Goal: Transaction & Acquisition: Purchase product/service

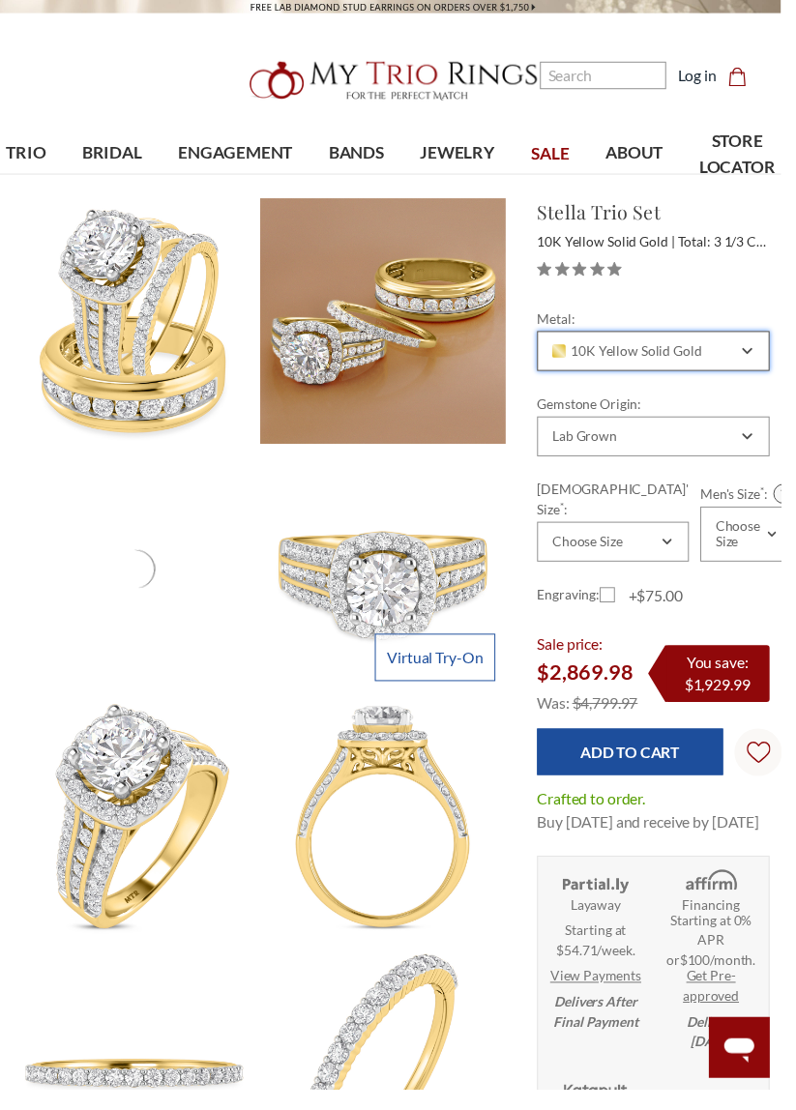
click at [751, 363] on div "10K Yellow Solid Gold" at bounding box center [665, 358] width 237 height 41
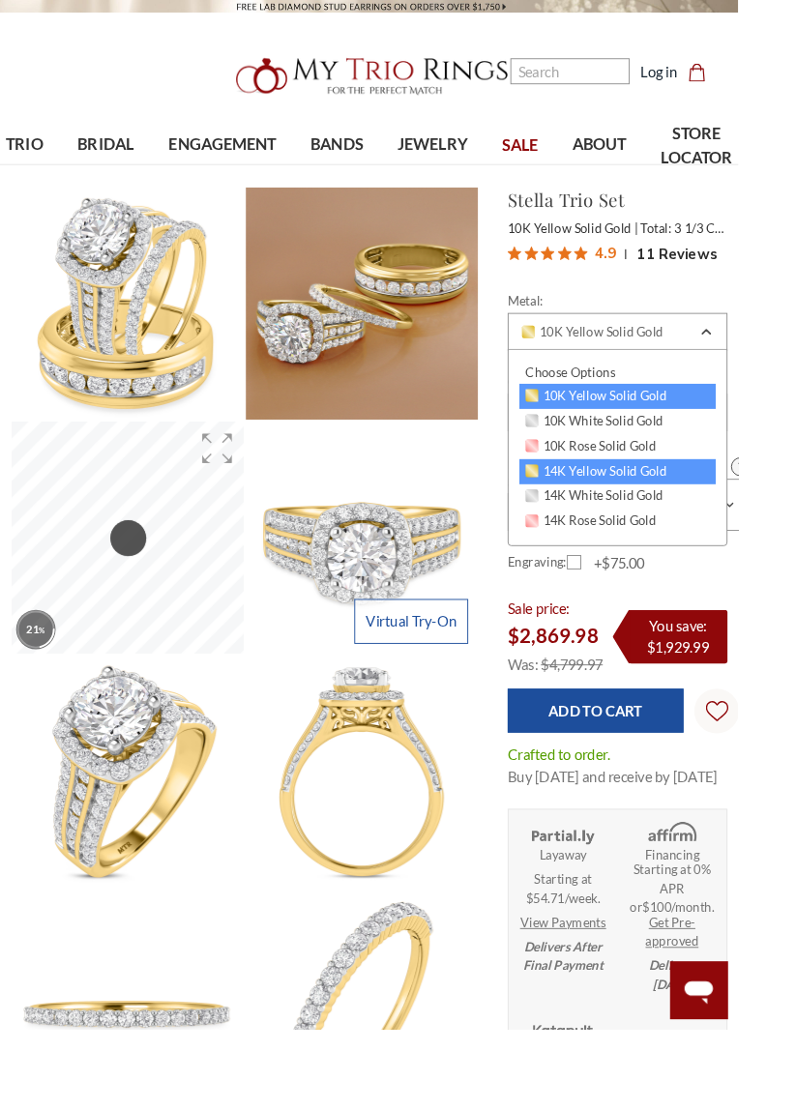
click at [699, 506] on span "14K Yellow Solid Gold" at bounding box center [643, 507] width 153 height 15
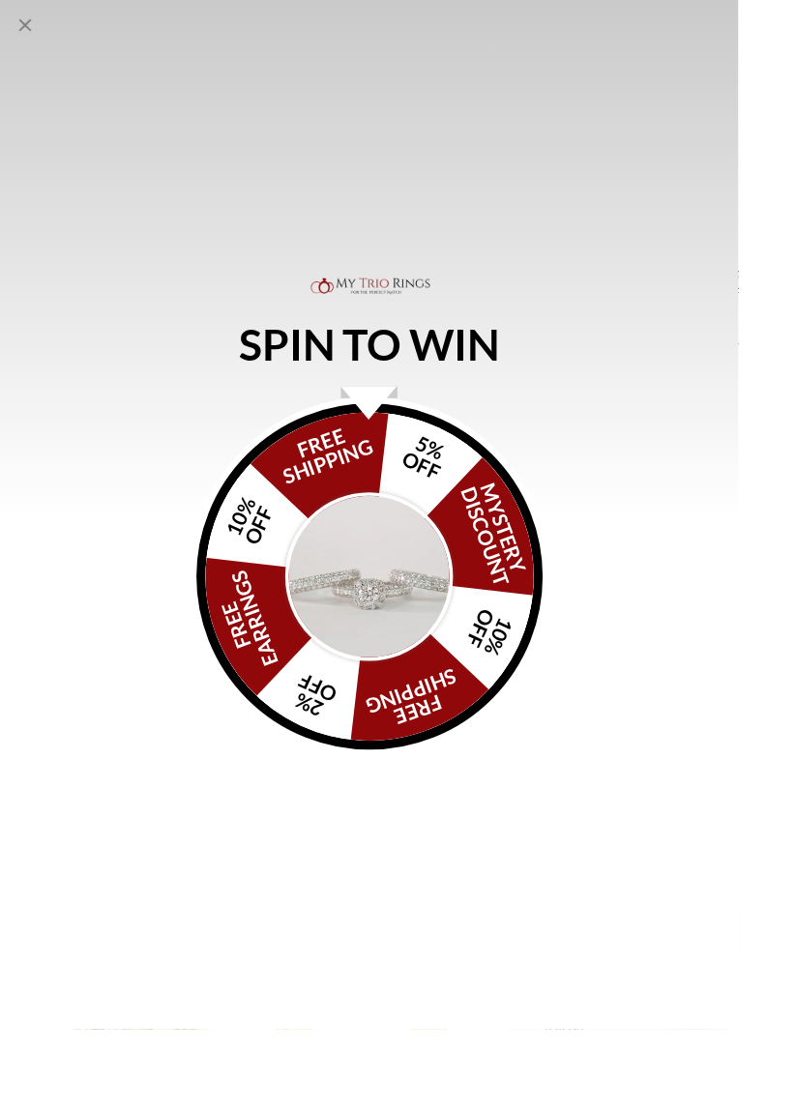
scroll to position [457, 0]
click at [414, 701] on img "Alia popup" at bounding box center [399, 622] width 182 height 182
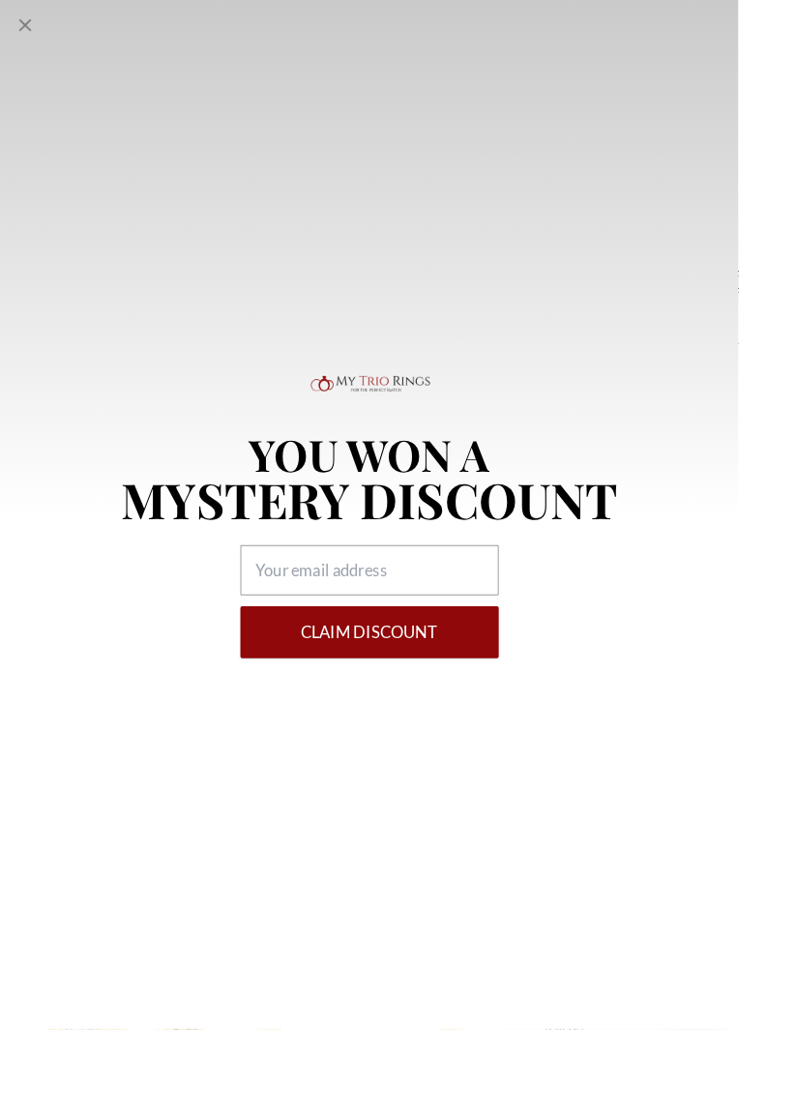
click at [24, 33] on icon "Close popup" at bounding box center [26, 26] width 23 height 23
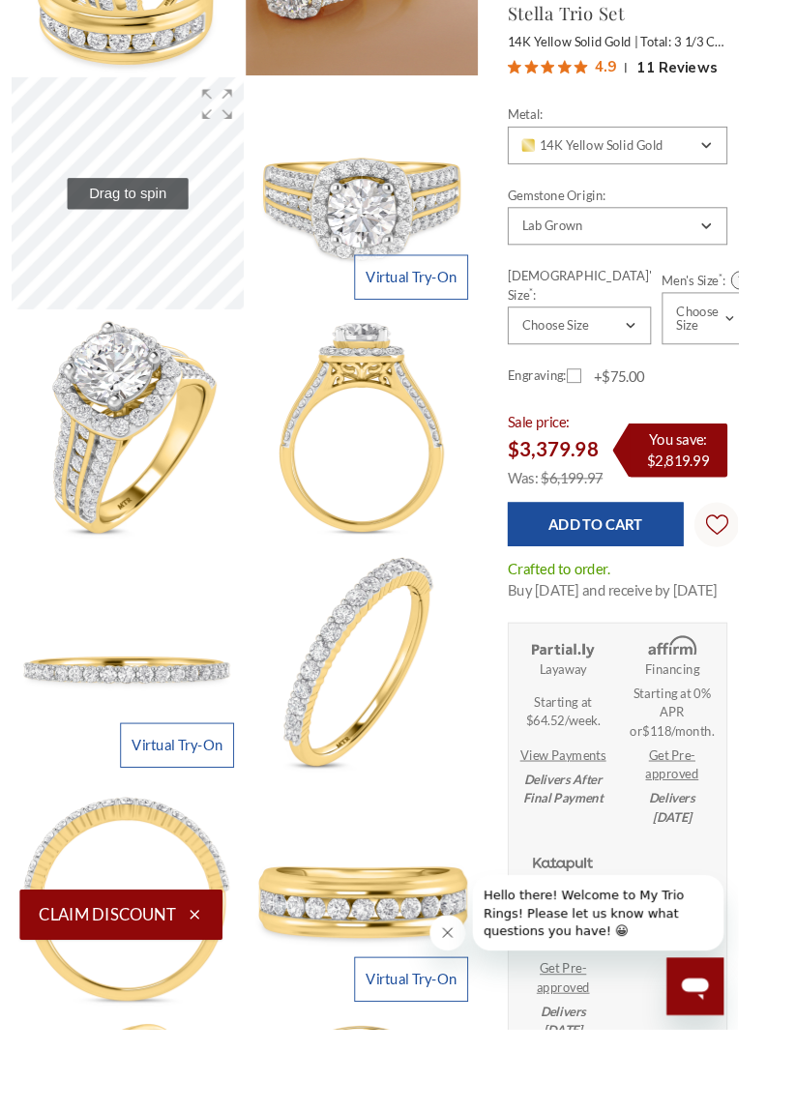
scroll to position [365, 0]
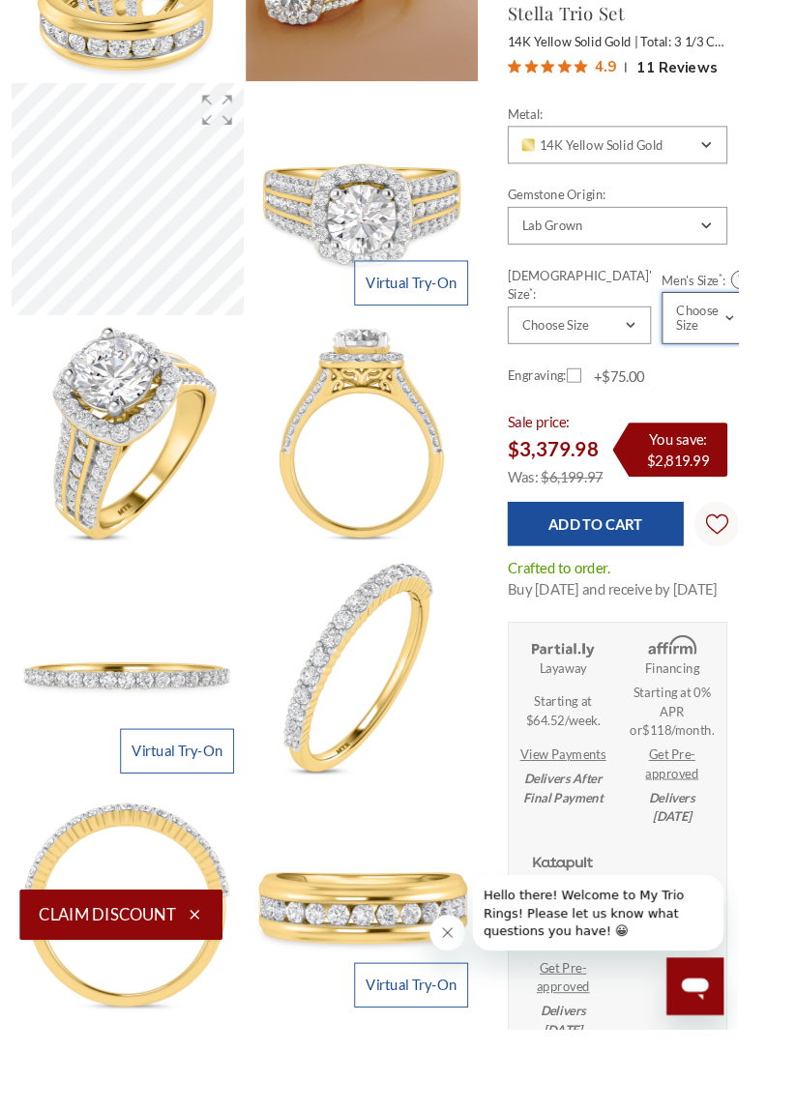
click at [767, 323] on div "Choose Size" at bounding box center [761, 343] width 95 height 56
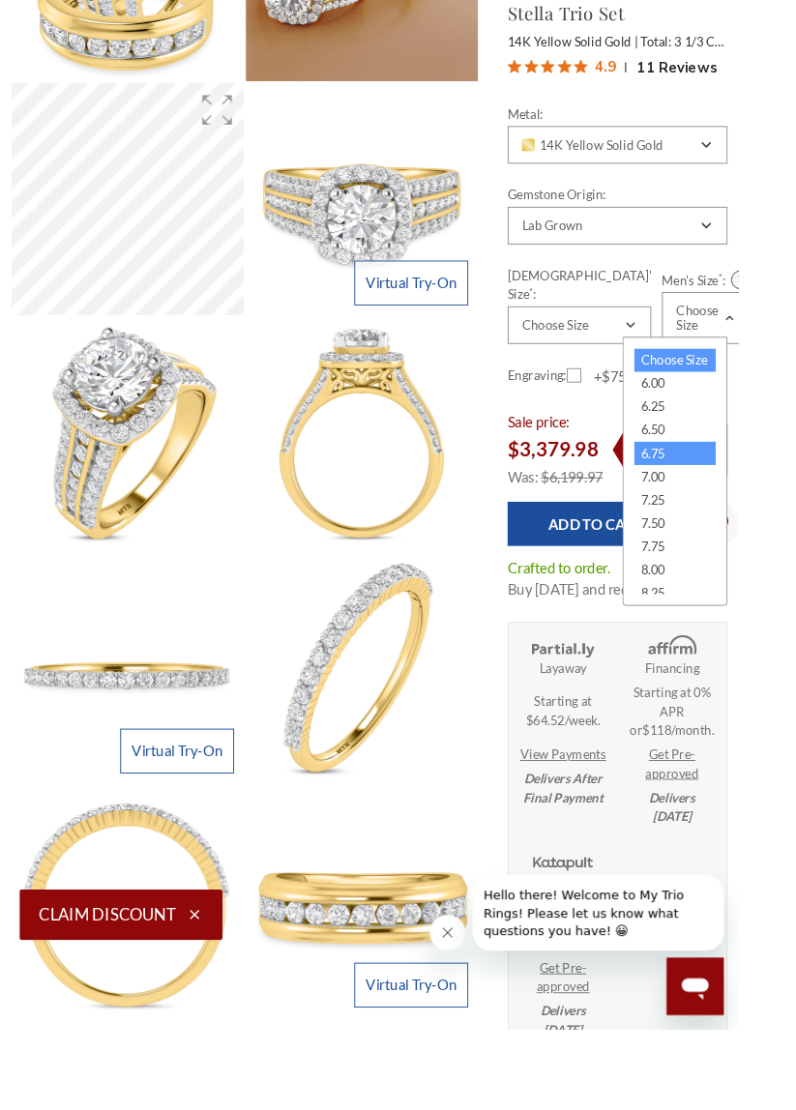
click at [712, 500] on div "6.75" at bounding box center [727, 489] width 87 height 25
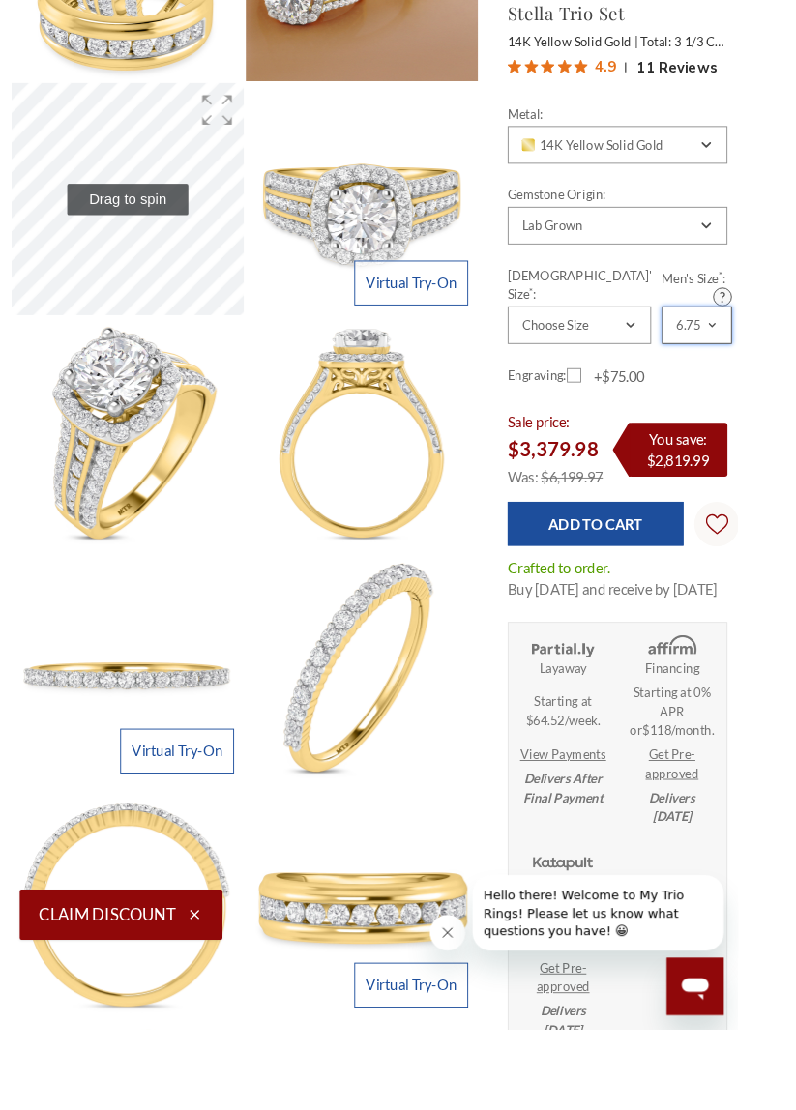
scroll to position [0, 0]
click at [755, 348] on div "6.75" at bounding box center [751, 351] width 75 height 41
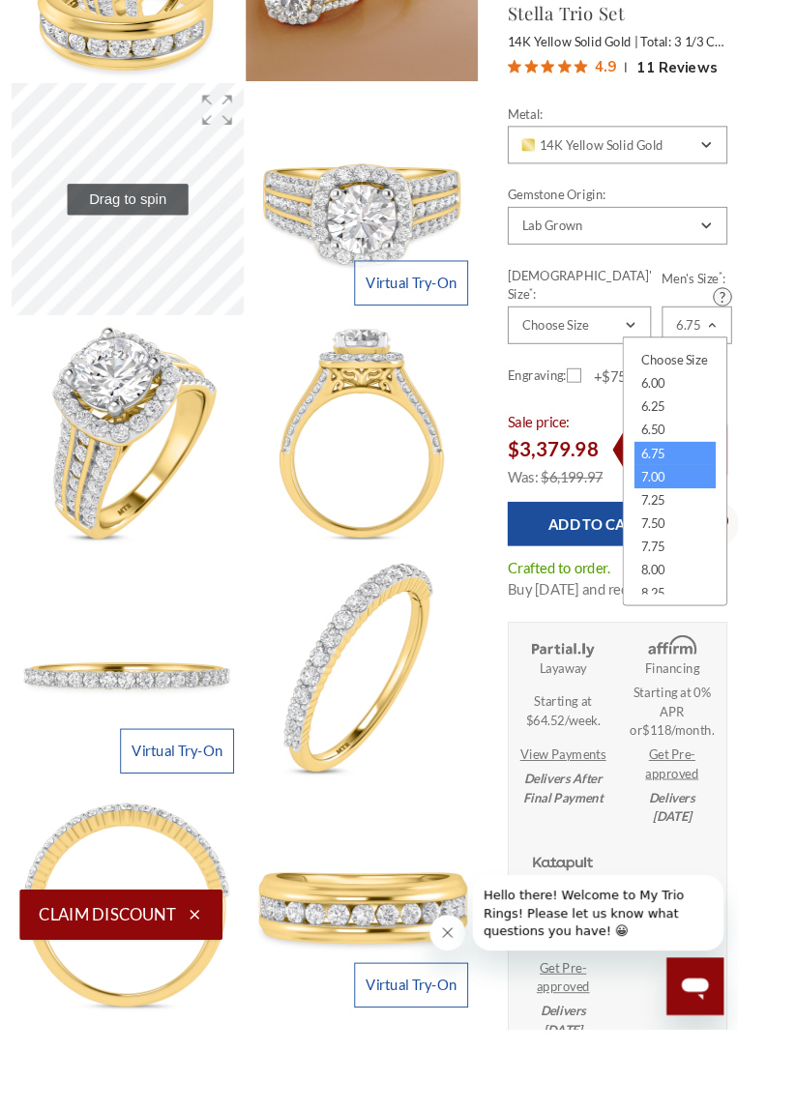
click at [714, 508] on div "7.00" at bounding box center [727, 514] width 87 height 25
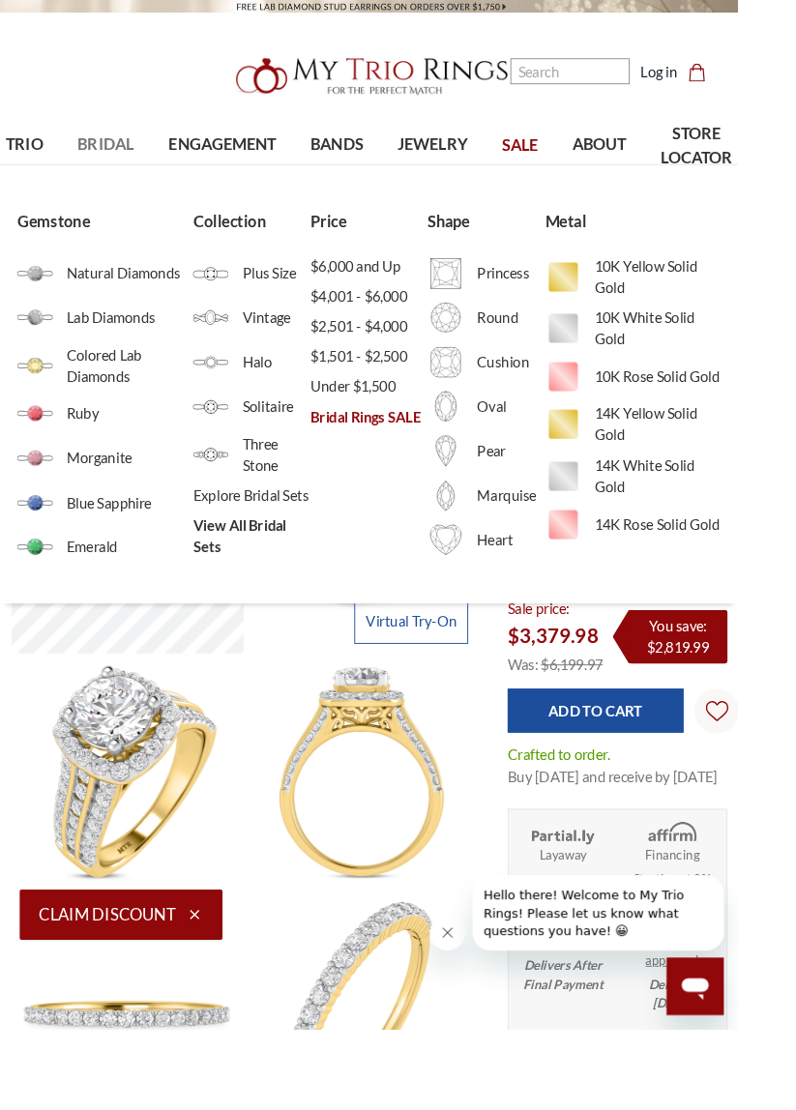
click at [122, 137] on link "BRIDAL" at bounding box center [114, 156] width 98 height 63
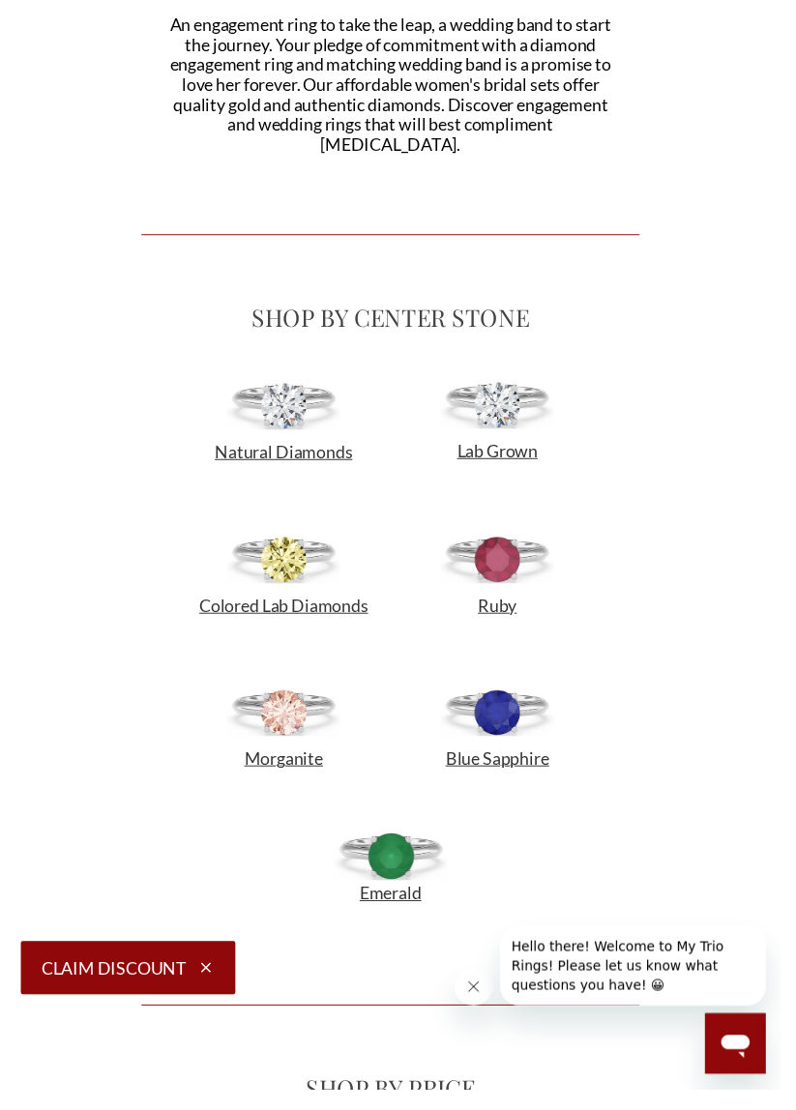
scroll to position [727, 0]
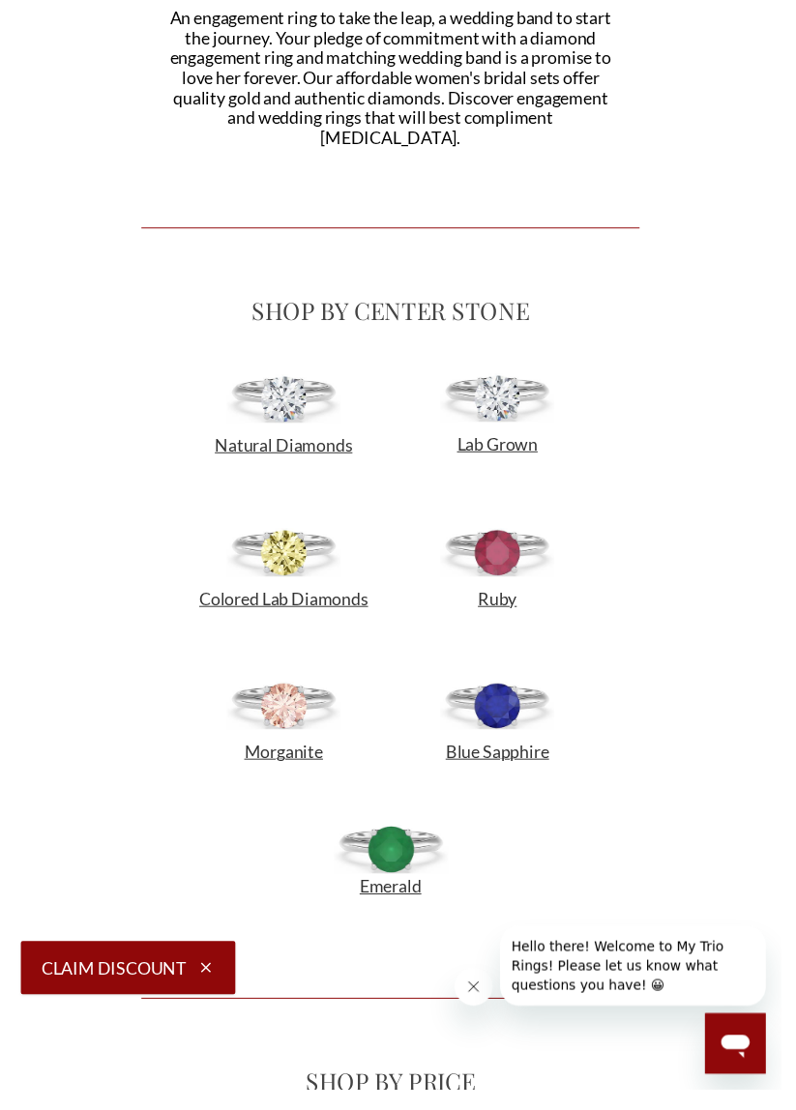
click at [298, 425] on img at bounding box center [289, 406] width 116 height 49
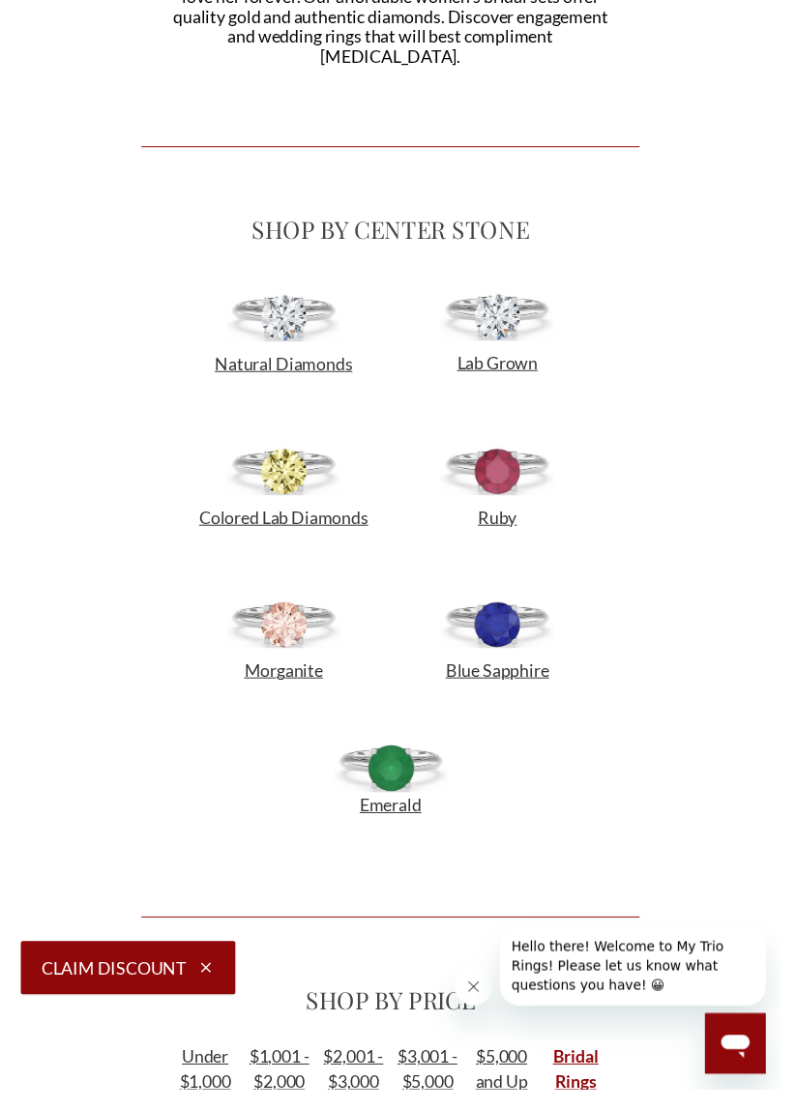
scroll to position [822, 0]
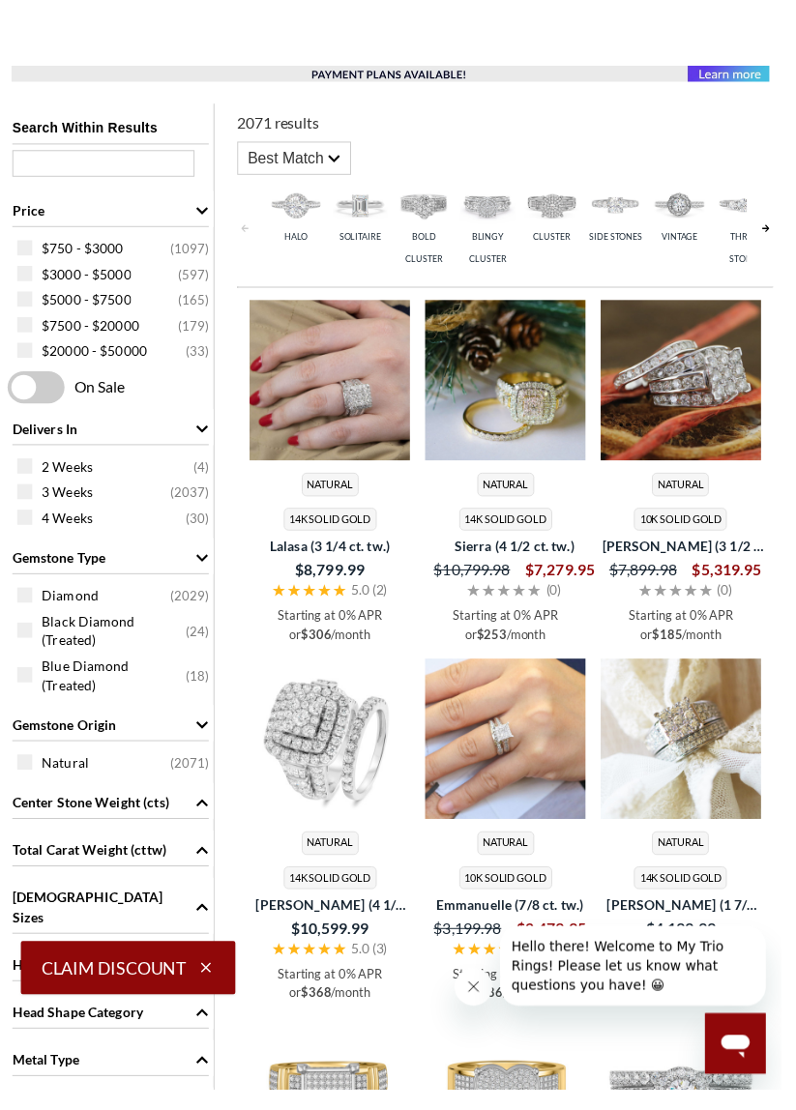
scroll to position [294, 0]
click at [209, 731] on icon "Gemstone Origin" at bounding box center [206, 738] width 14 height 14
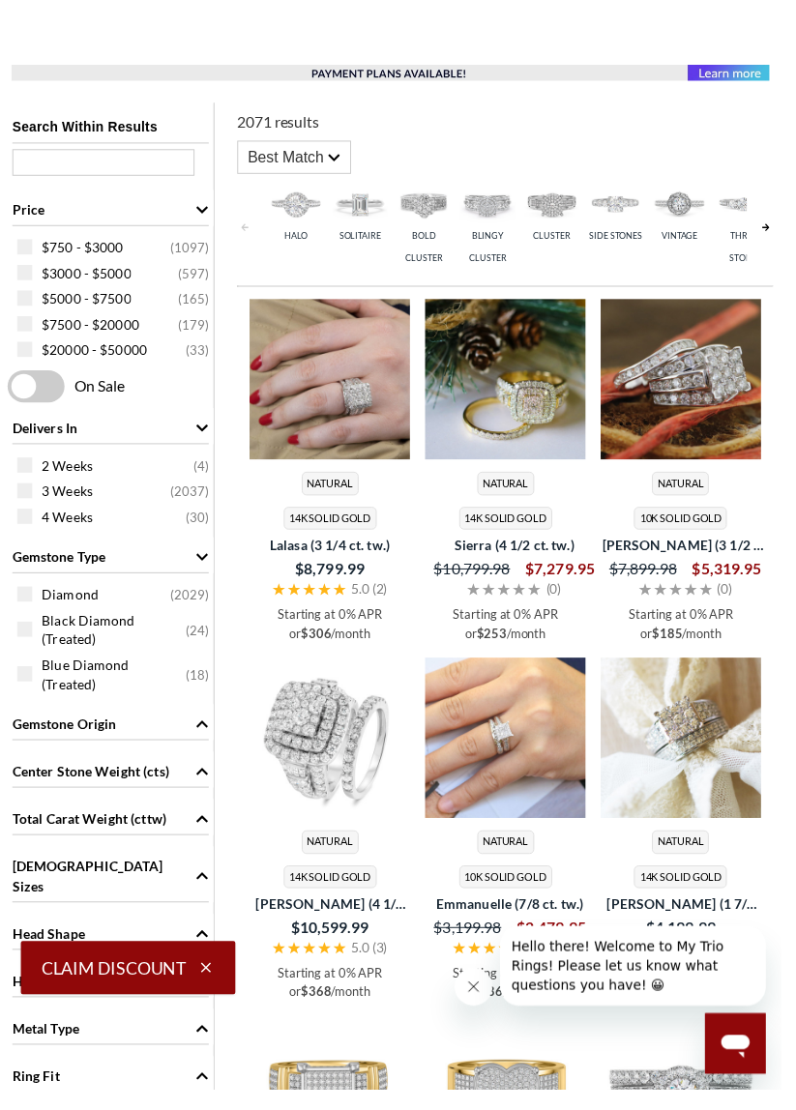
click at [208, 727] on span "Gemstone Origin" at bounding box center [206, 737] width 14 height 20
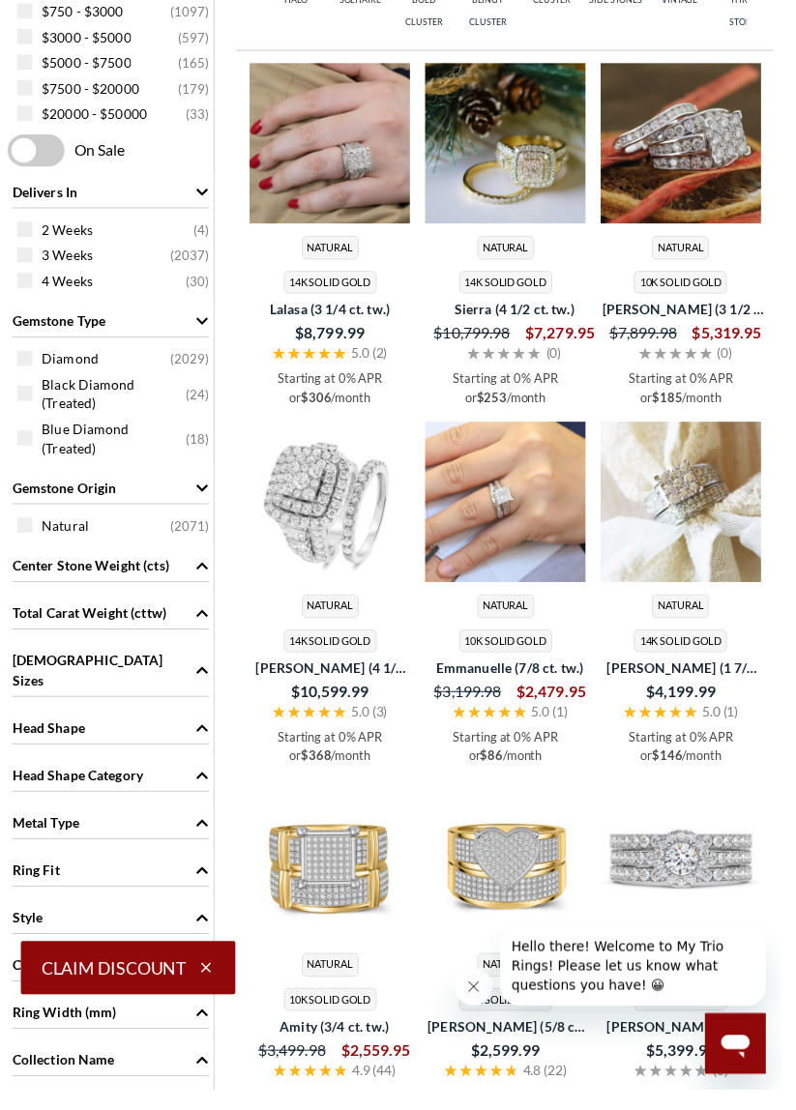
scroll to position [536, 0]
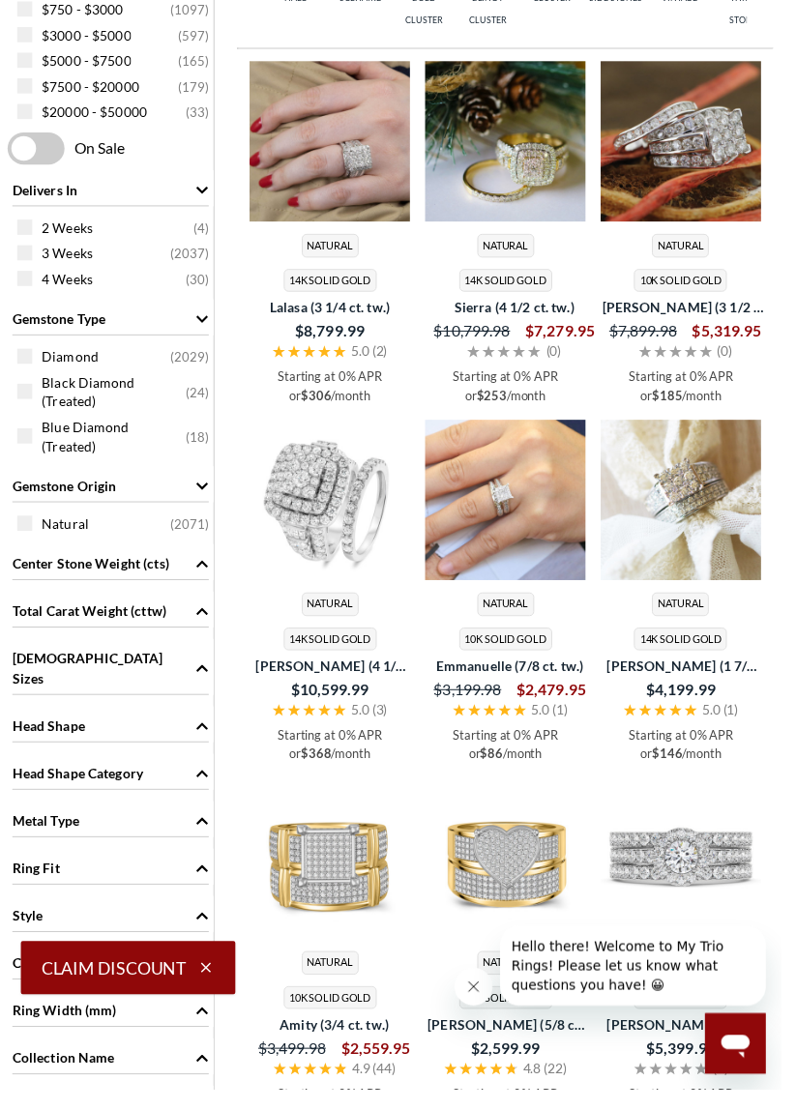
click at [199, 721] on div "Head Shape" at bounding box center [113, 739] width 200 height 37
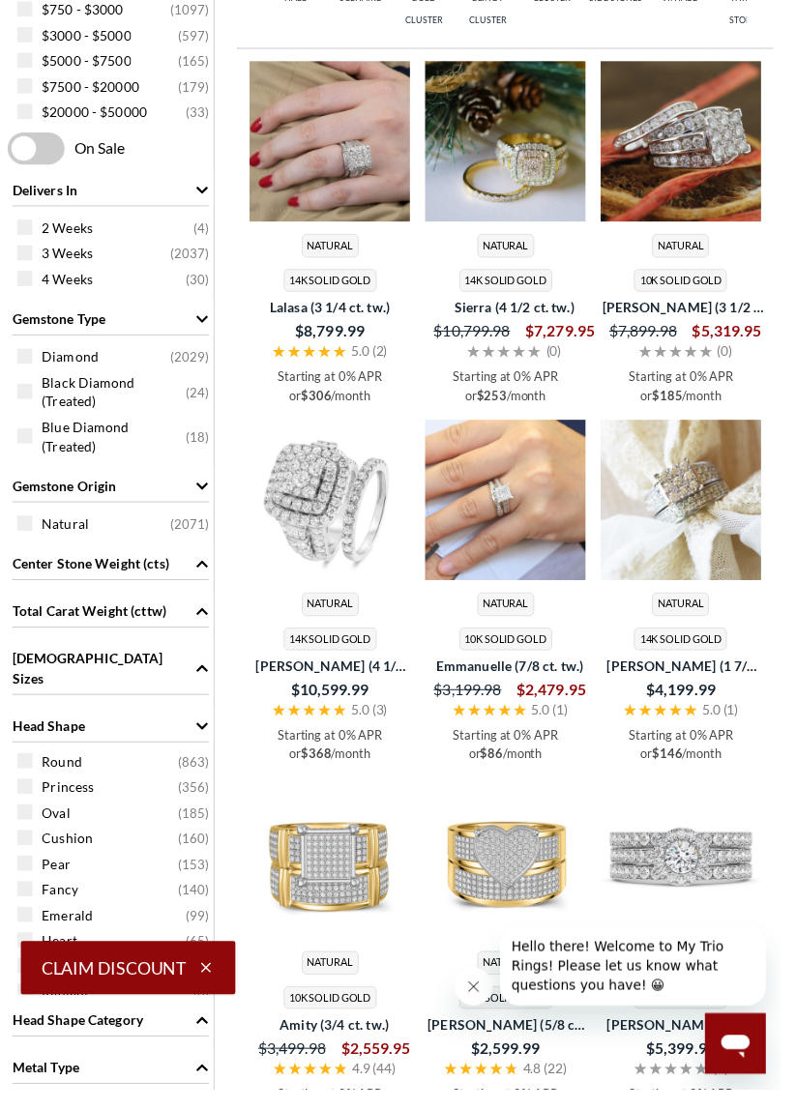
scroll to position [0, 0]
click at [50, 796] on span "Princess" at bounding box center [69, 805] width 53 height 19
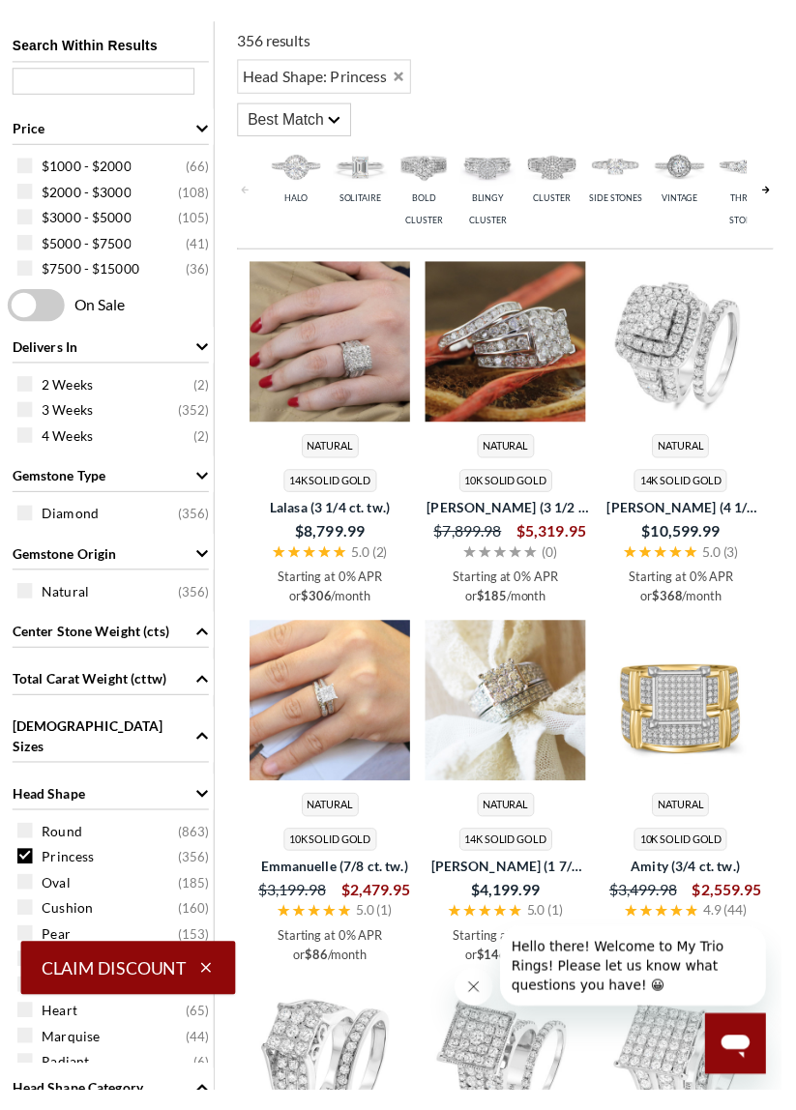
scroll to position [14, 0]
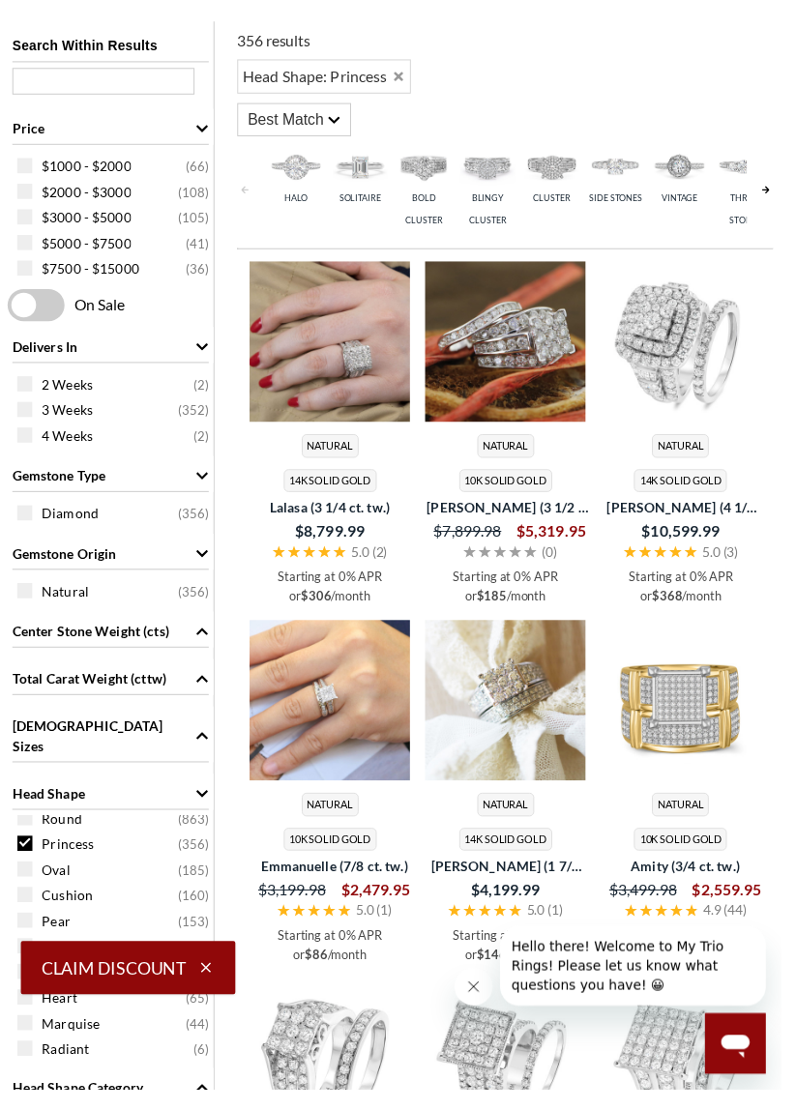
click at [213, 995] on icon "button" at bounding box center [209, 986] width 17 height 17
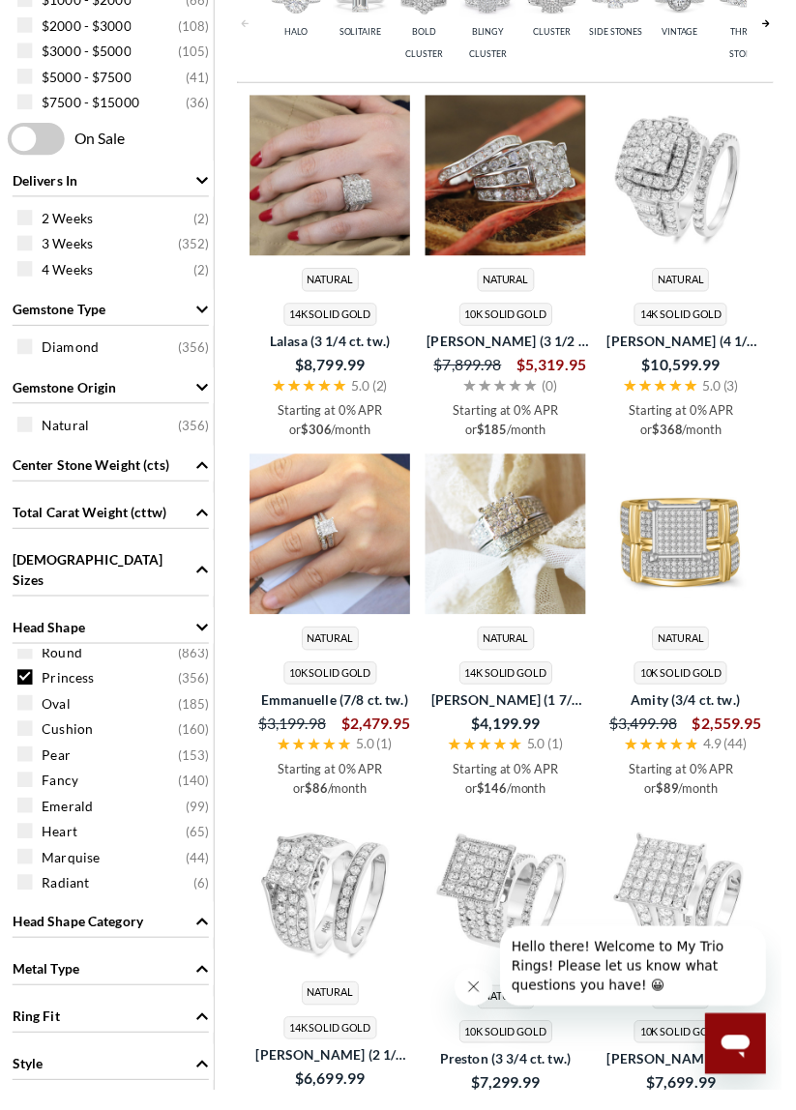
scroll to position [547, 0]
click at [209, 976] on span "Metal Type" at bounding box center [206, 986] width 14 height 20
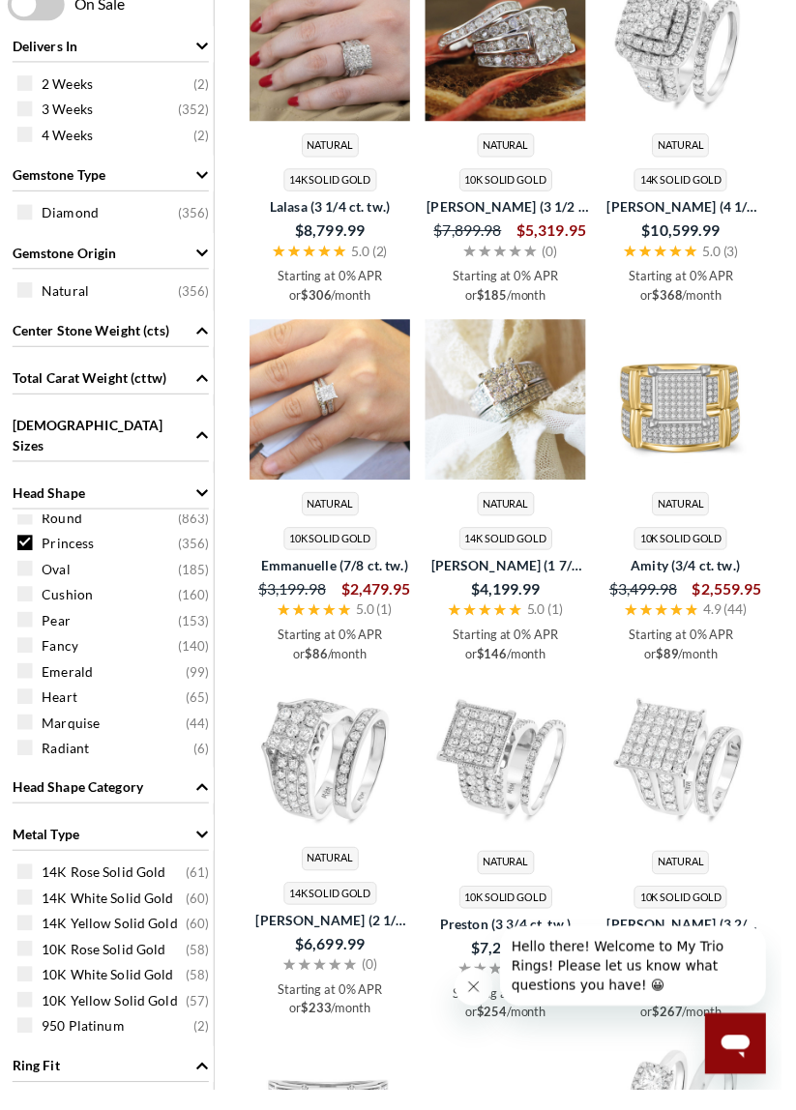
scroll to position [686, 0]
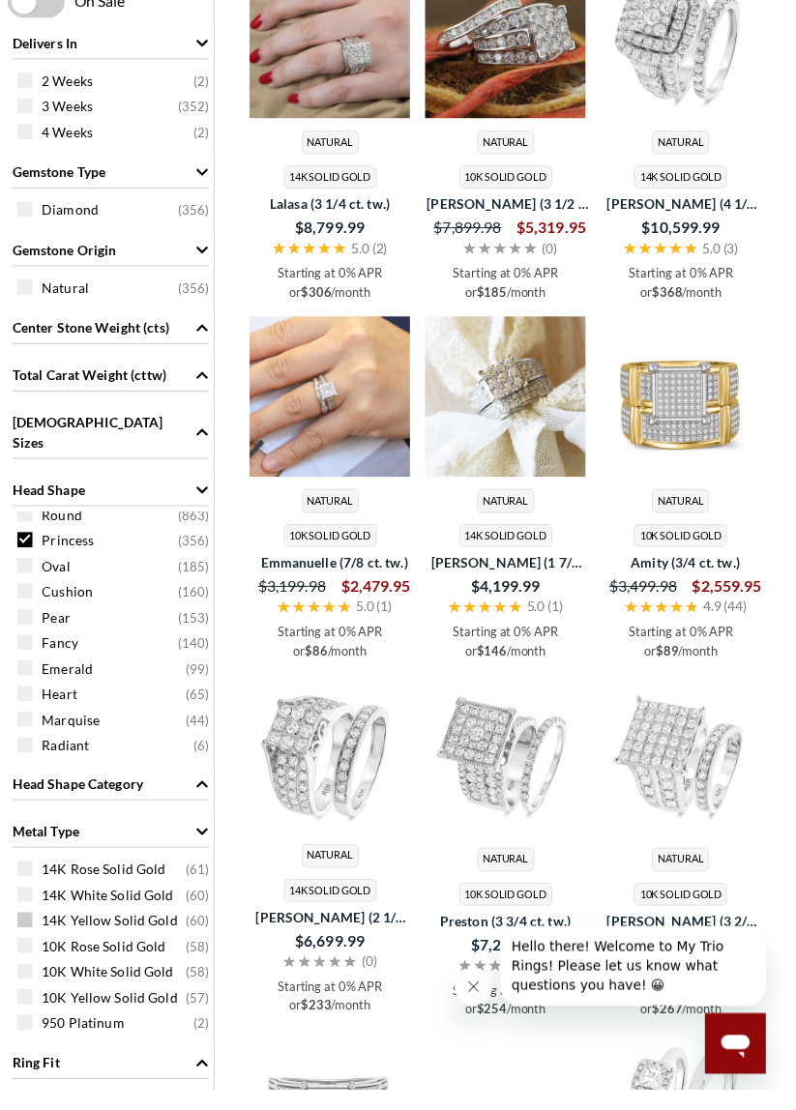
click at [44, 929] on span "14K Yellow Solid Gold" at bounding box center [112, 938] width 138 height 19
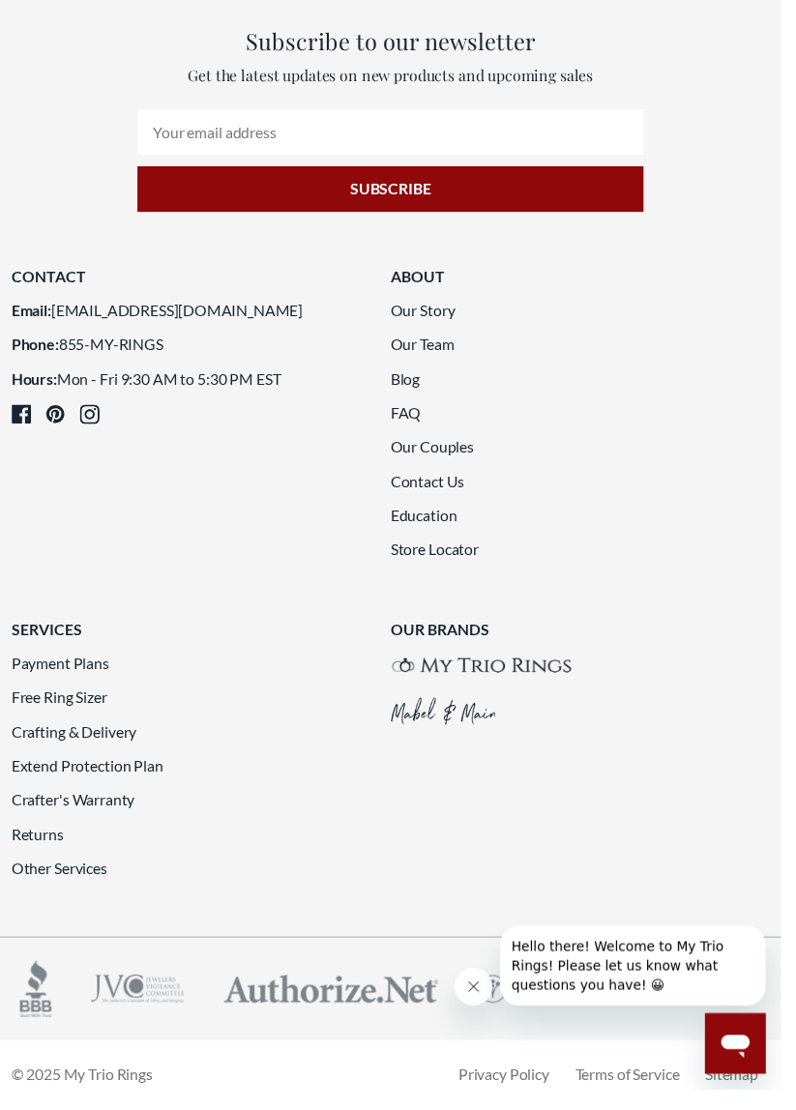
scroll to position [3516, 0]
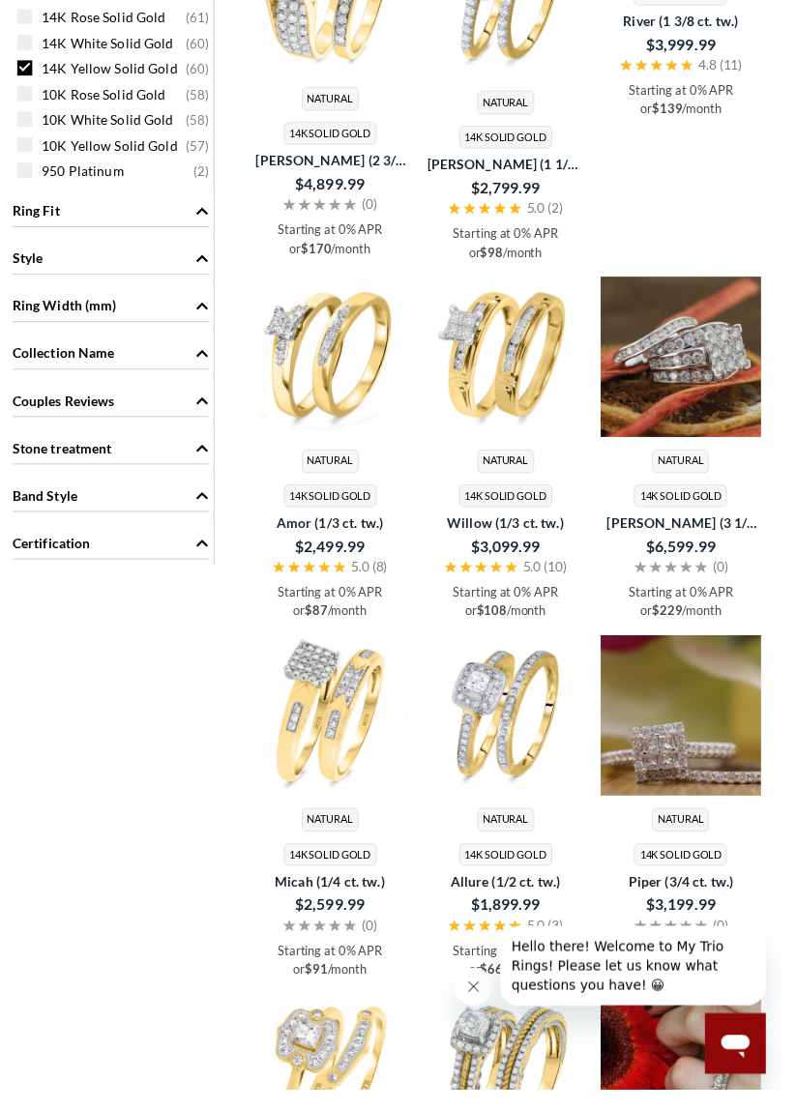
scroll to position [1505, 0]
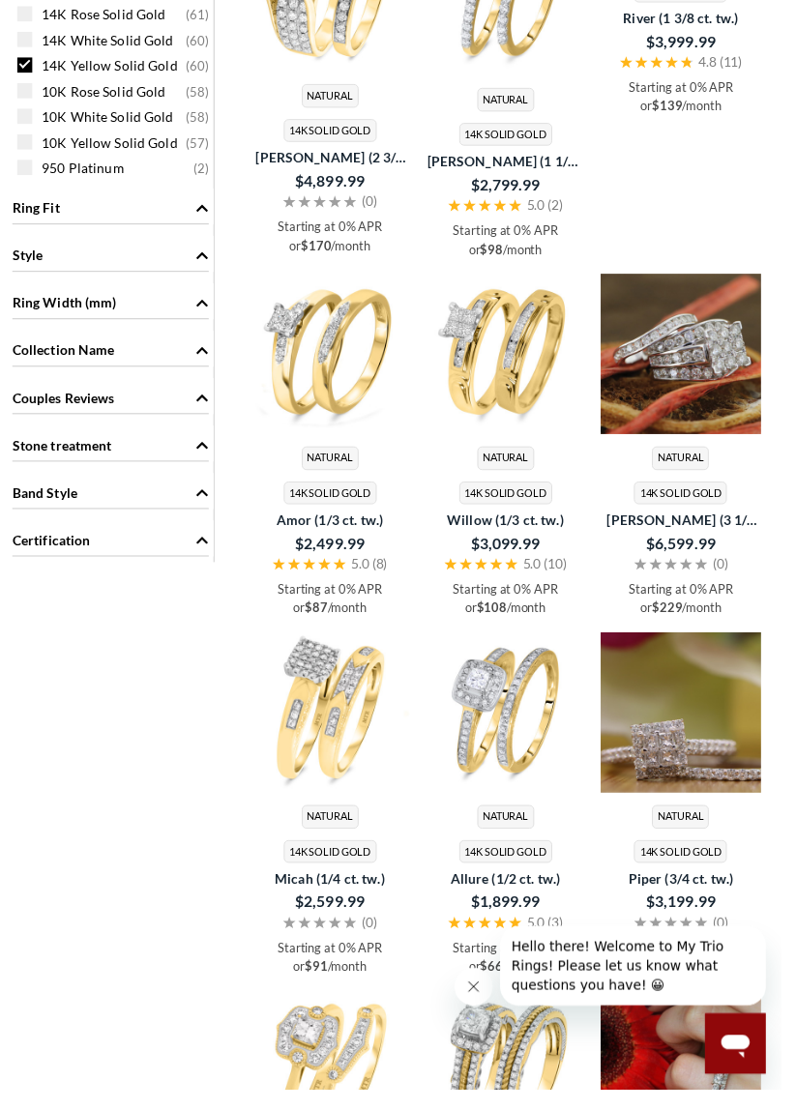
click at [729, 786] on img at bounding box center [693, 726] width 163 height 163
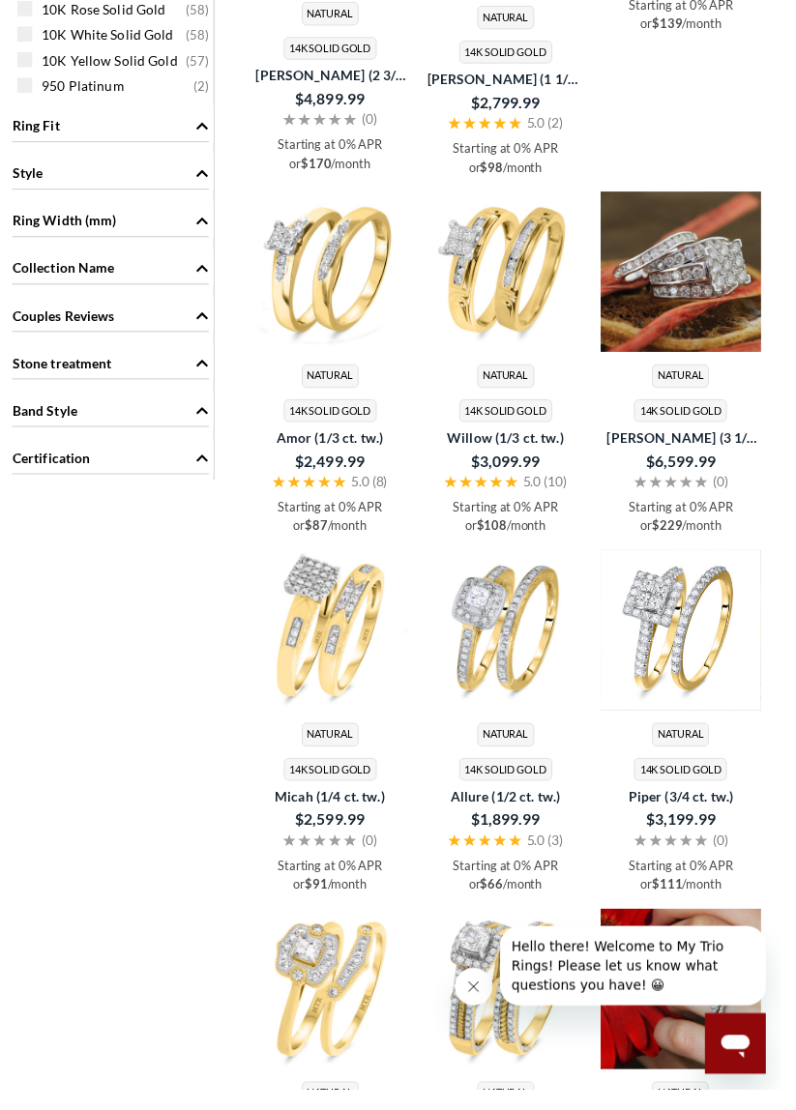
scroll to position [1600, 0]
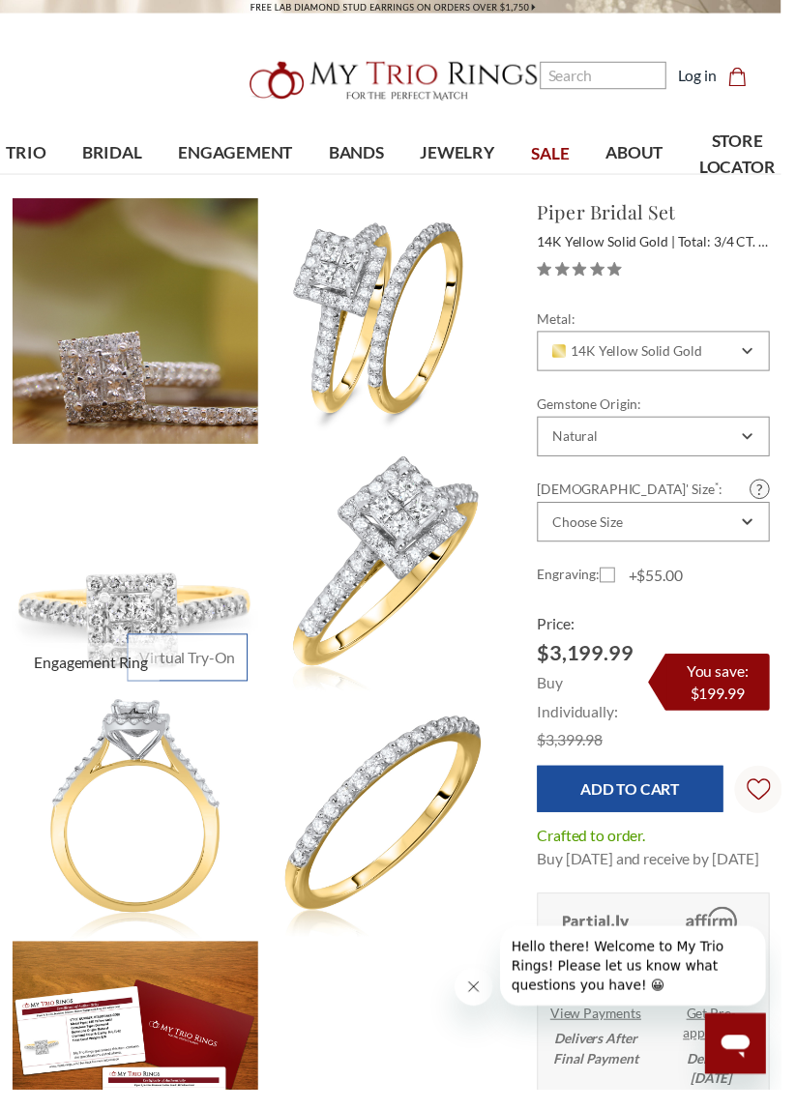
click at [205, 672] on link "Virtual Try-On" at bounding box center [191, 670] width 123 height 48
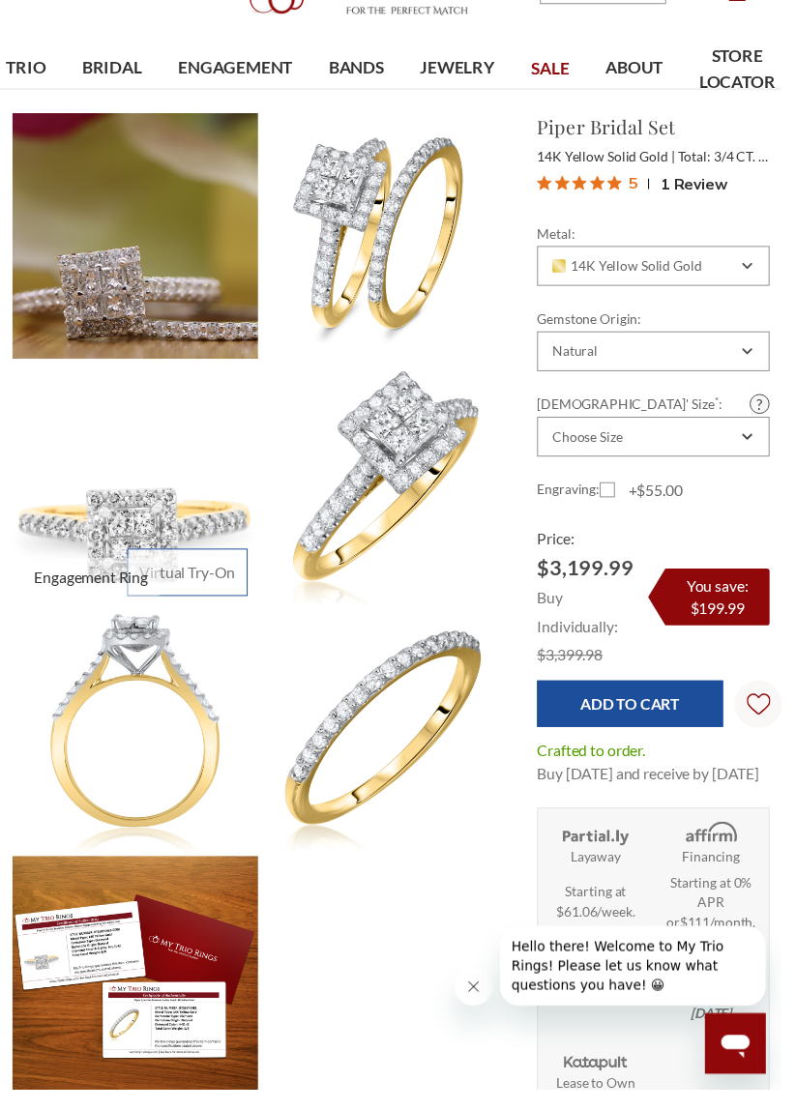
scroll to position [113, 0]
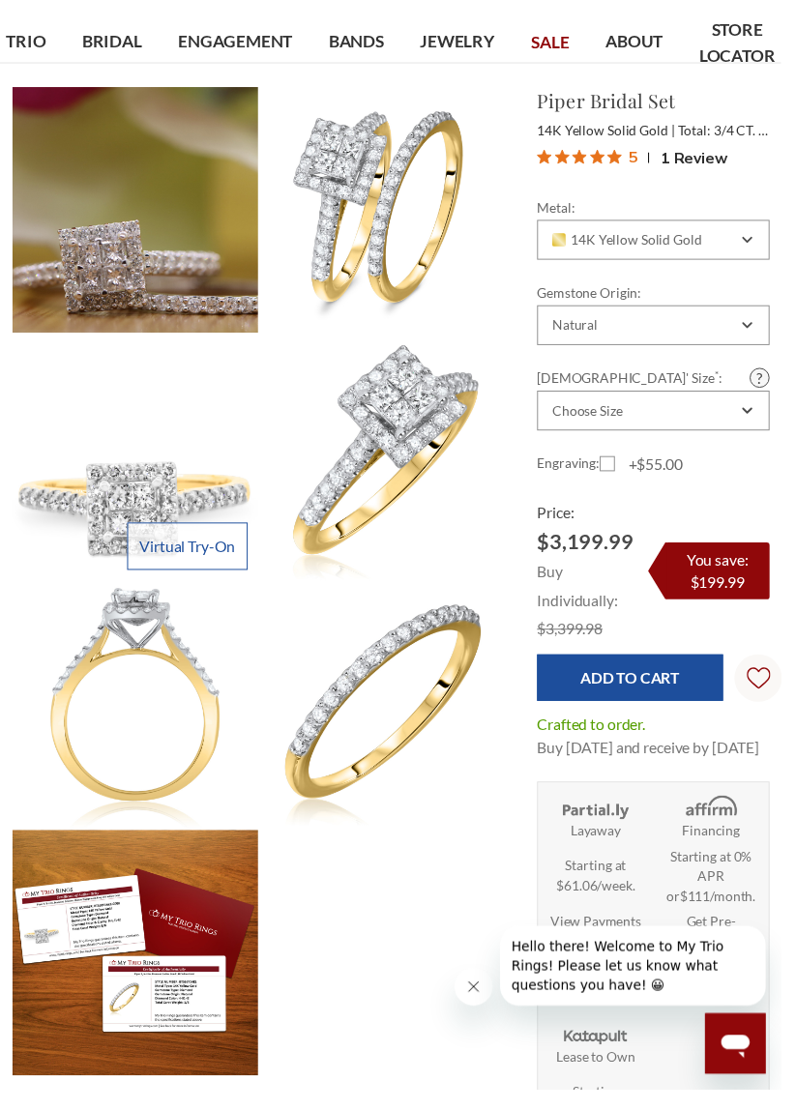
click at [558, 38] on span "SALE" at bounding box center [561, 43] width 39 height 25
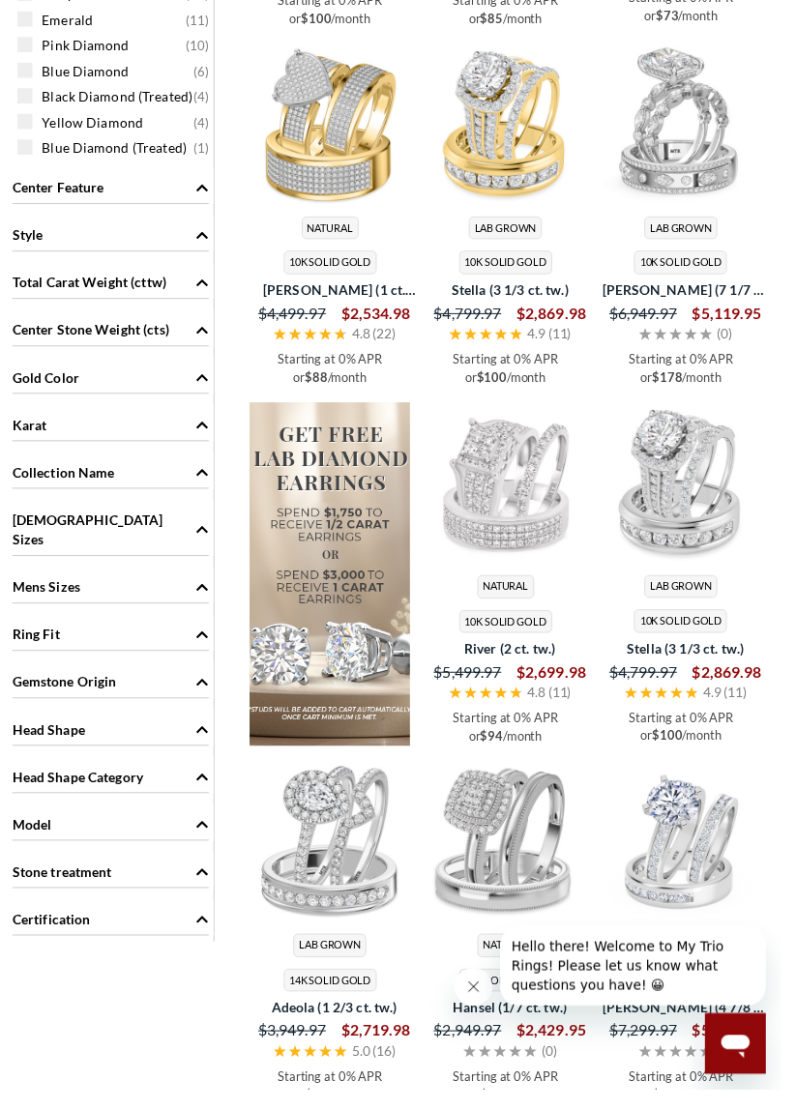
scroll to position [1529, 0]
click at [212, 732] on span "Head Shape" at bounding box center [206, 742] width 14 height 20
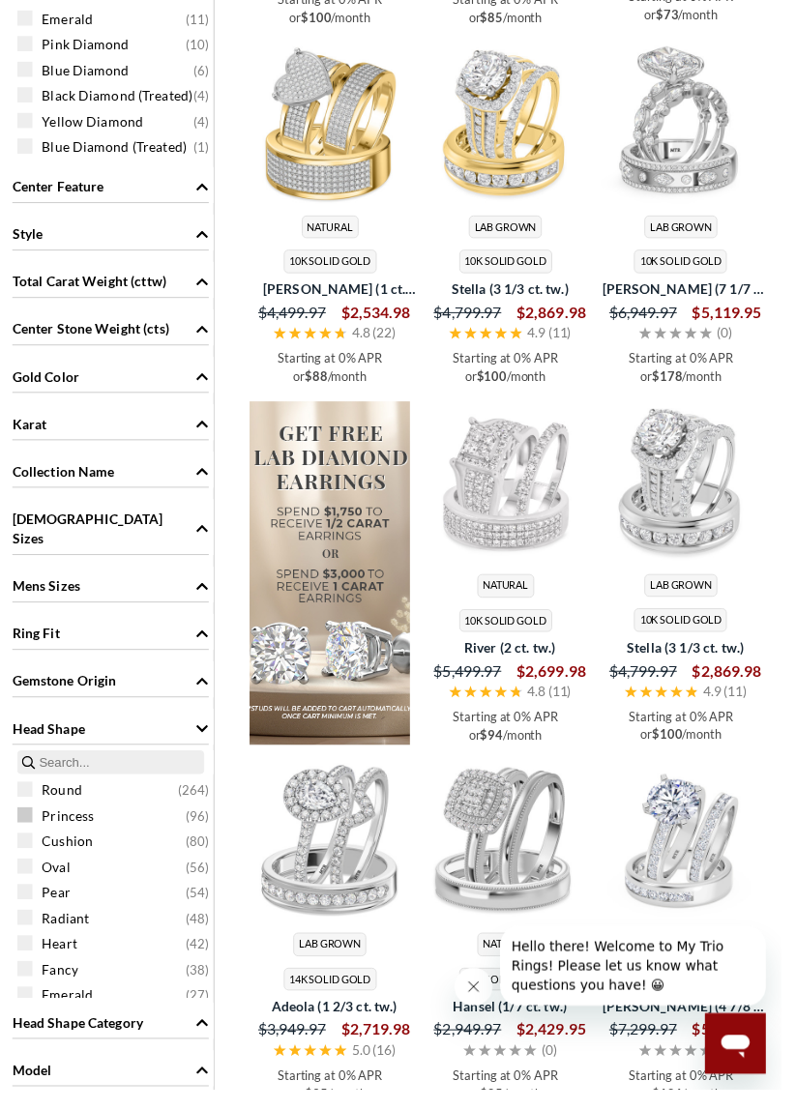
click at [29, 823] on span at bounding box center [24, 830] width 15 height 15
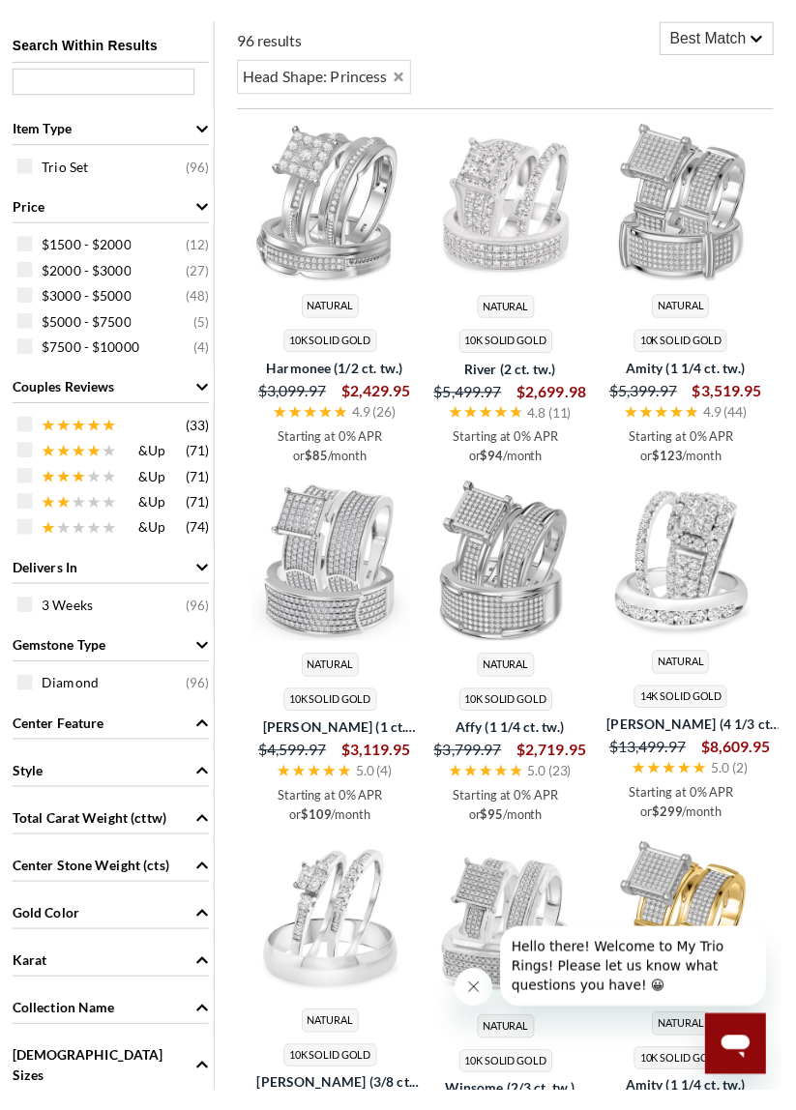
click at [206, 647] on span "Gemstone Type" at bounding box center [206, 657] width 14 height 20
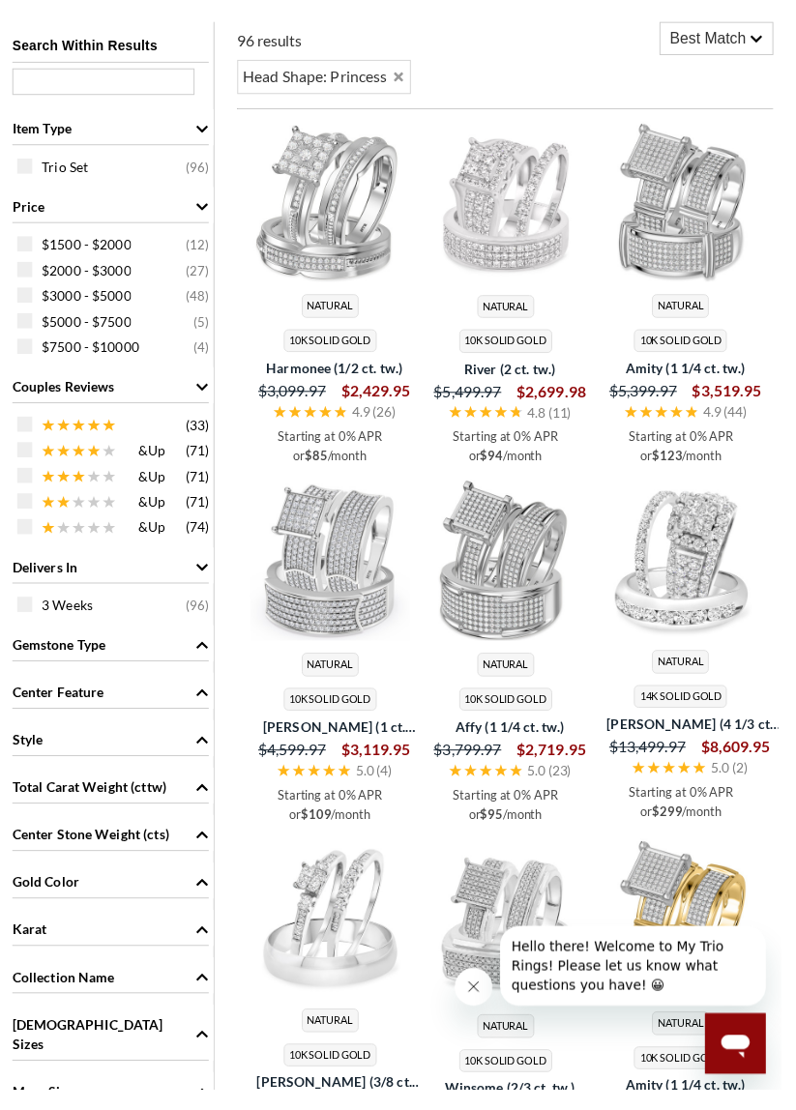
click at [205, 702] on icon "Center Feature" at bounding box center [206, 705] width 12 height 7
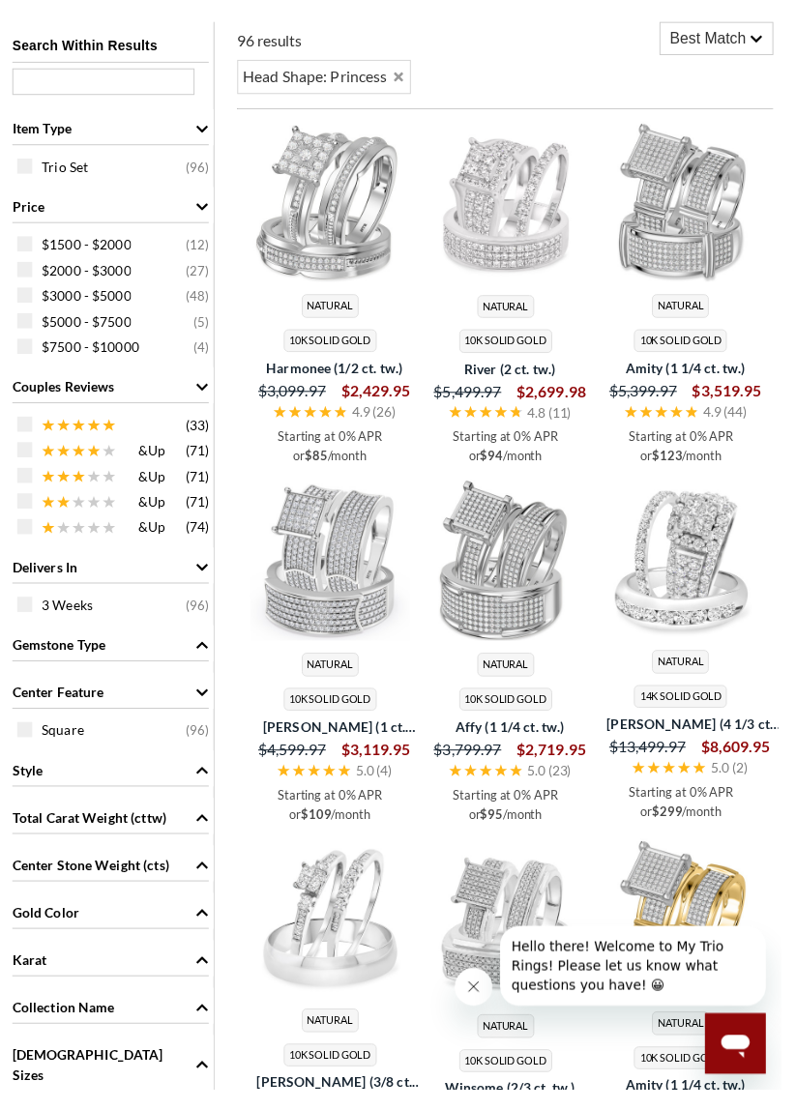
click at [203, 768] on div "Style" at bounding box center [113, 783] width 200 height 37
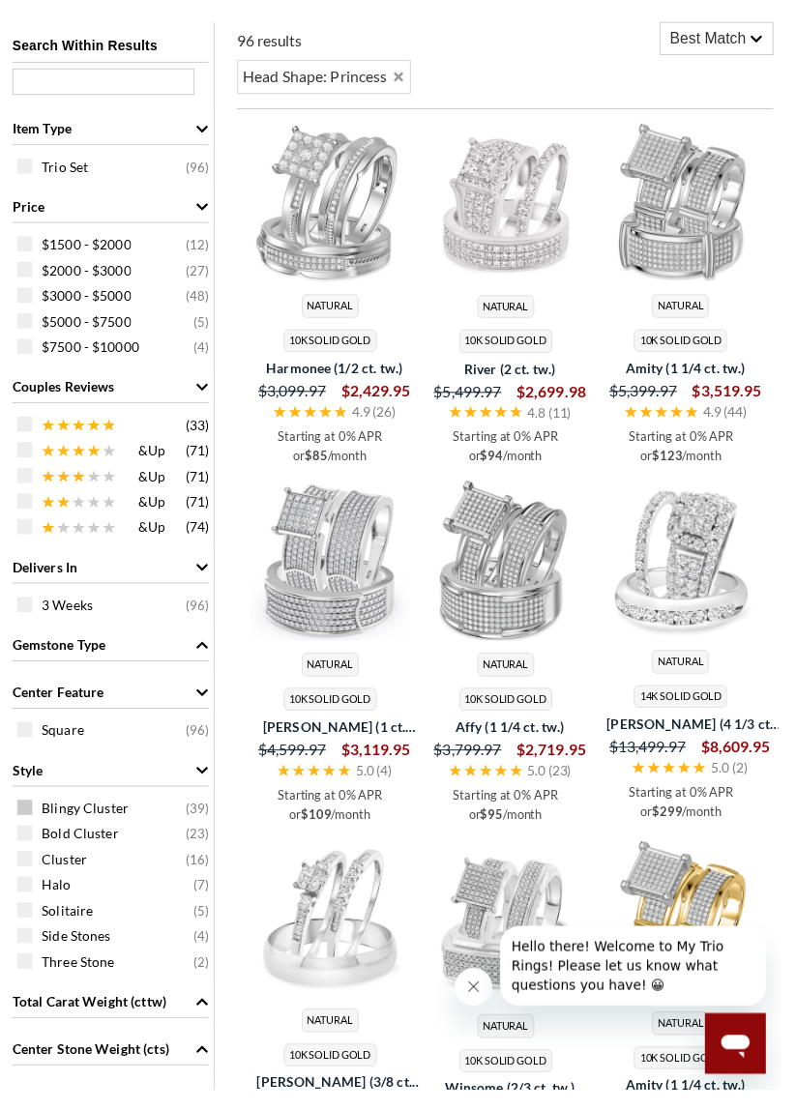
click at [44, 819] on span "Blingy Cluster" at bounding box center [87, 823] width 89 height 19
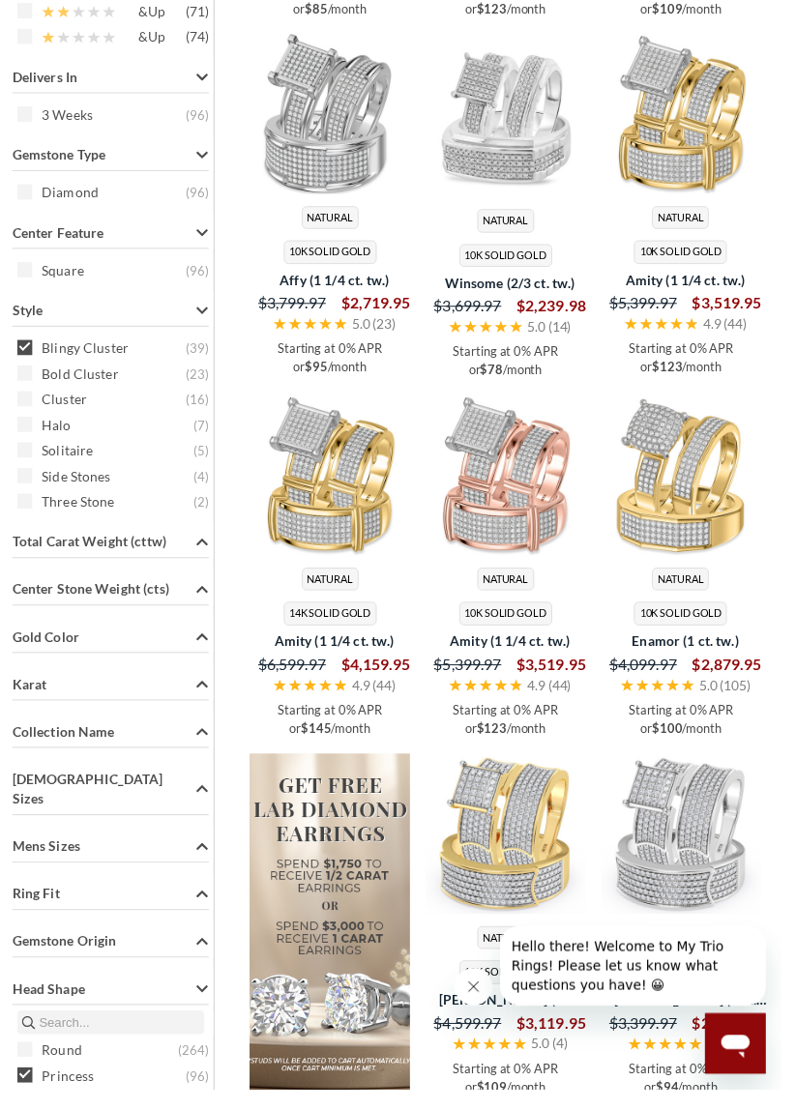
scroll to position [1263, 0]
click at [200, 741] on icon "Collection Name" at bounding box center [206, 744] width 12 height 7
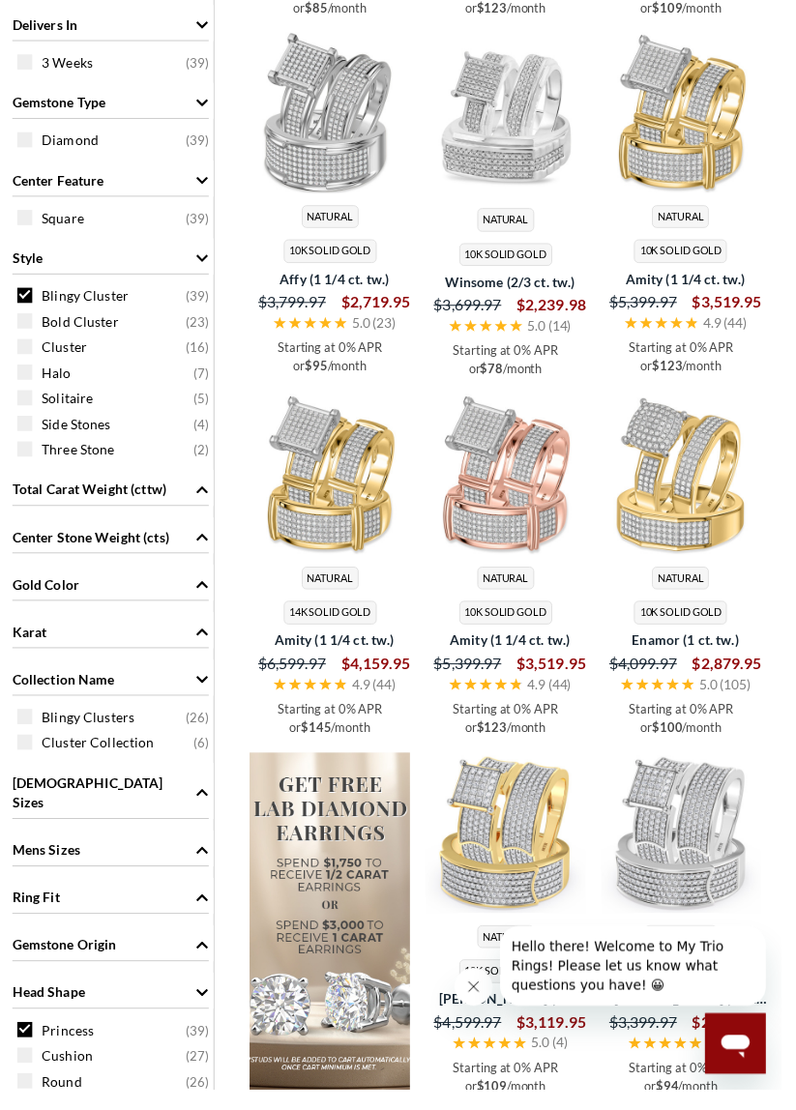
click at [202, 637] on icon "Karat" at bounding box center [206, 644] width 14 height 14
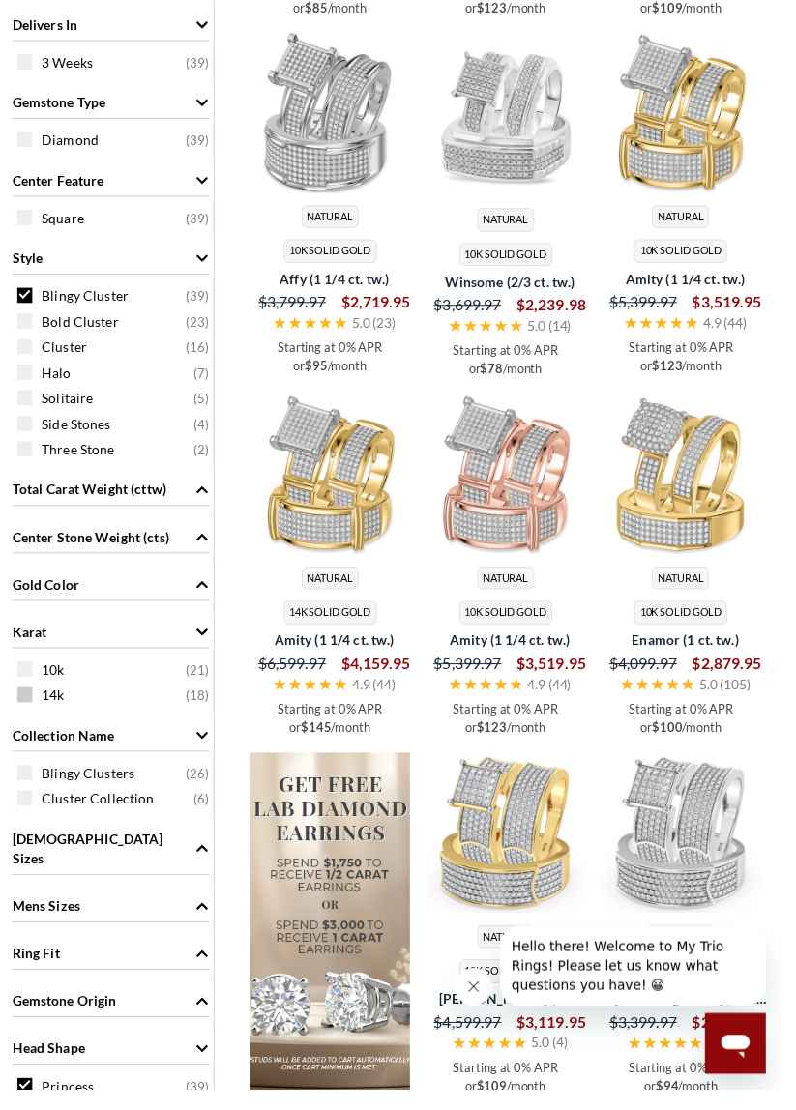
click at [31, 708] on span at bounding box center [24, 707] width 15 height 15
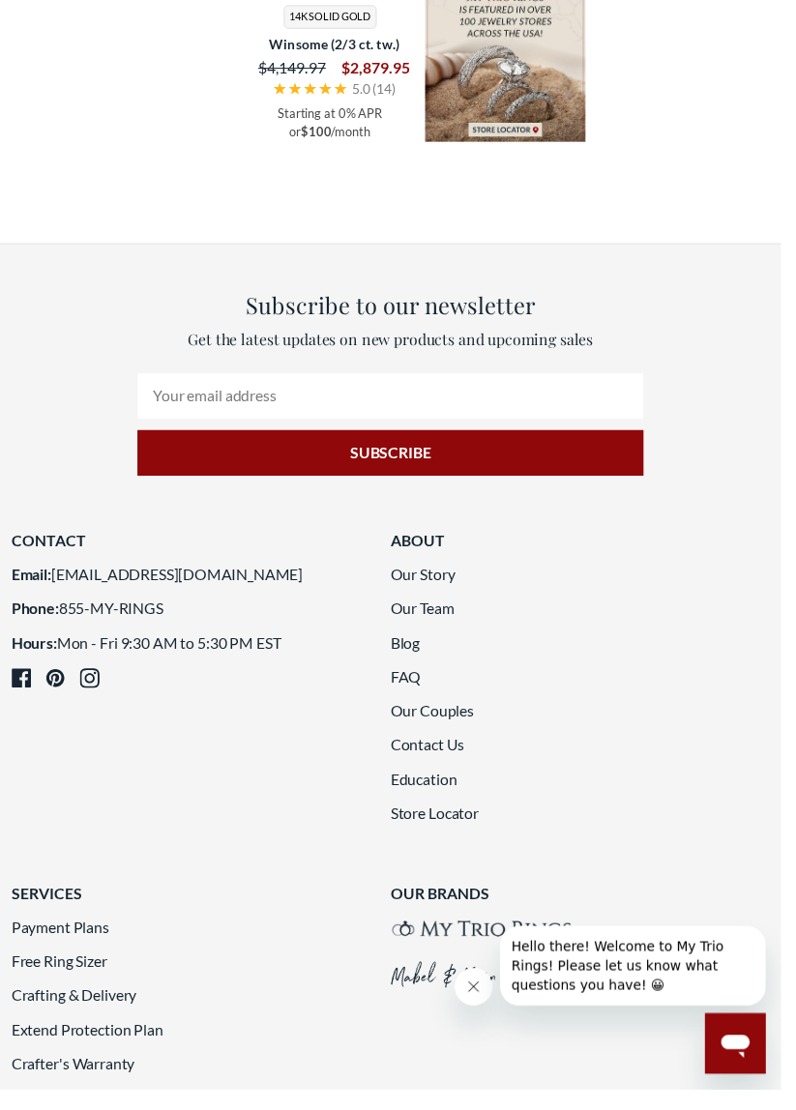
scroll to position [2897, 0]
